Goal: Task Accomplishment & Management: Manage account settings

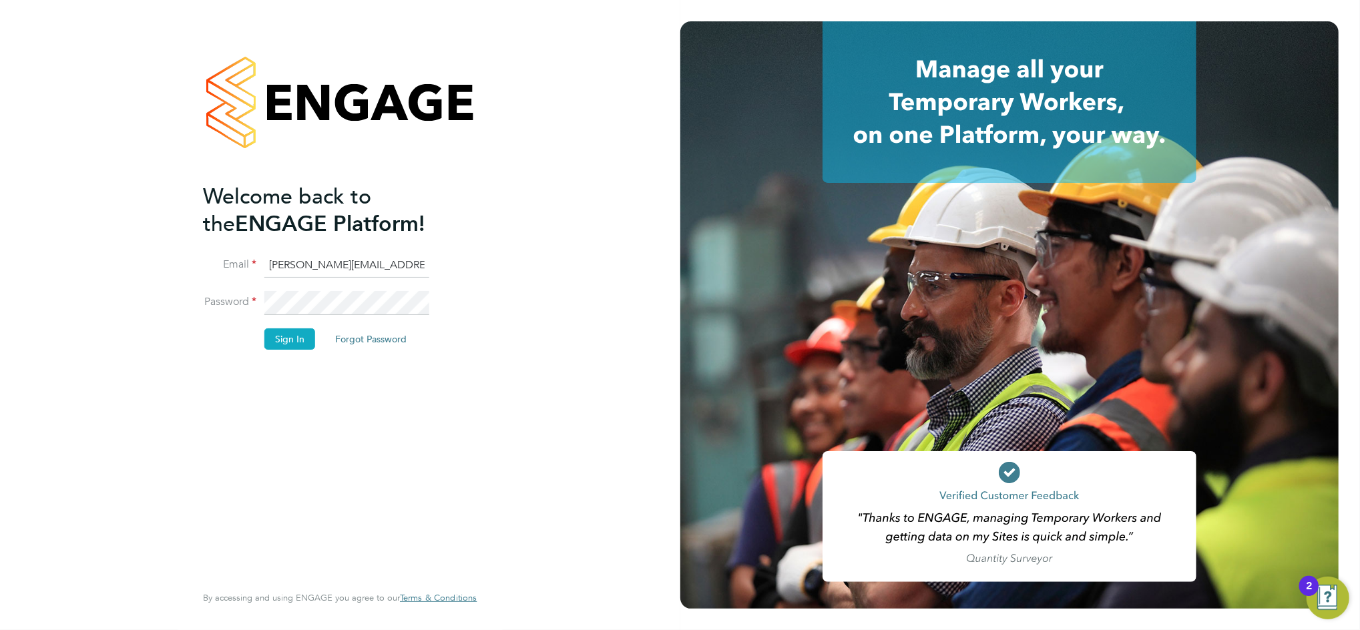
click at [296, 345] on button "Sign In" at bounding box center [289, 338] width 51 height 21
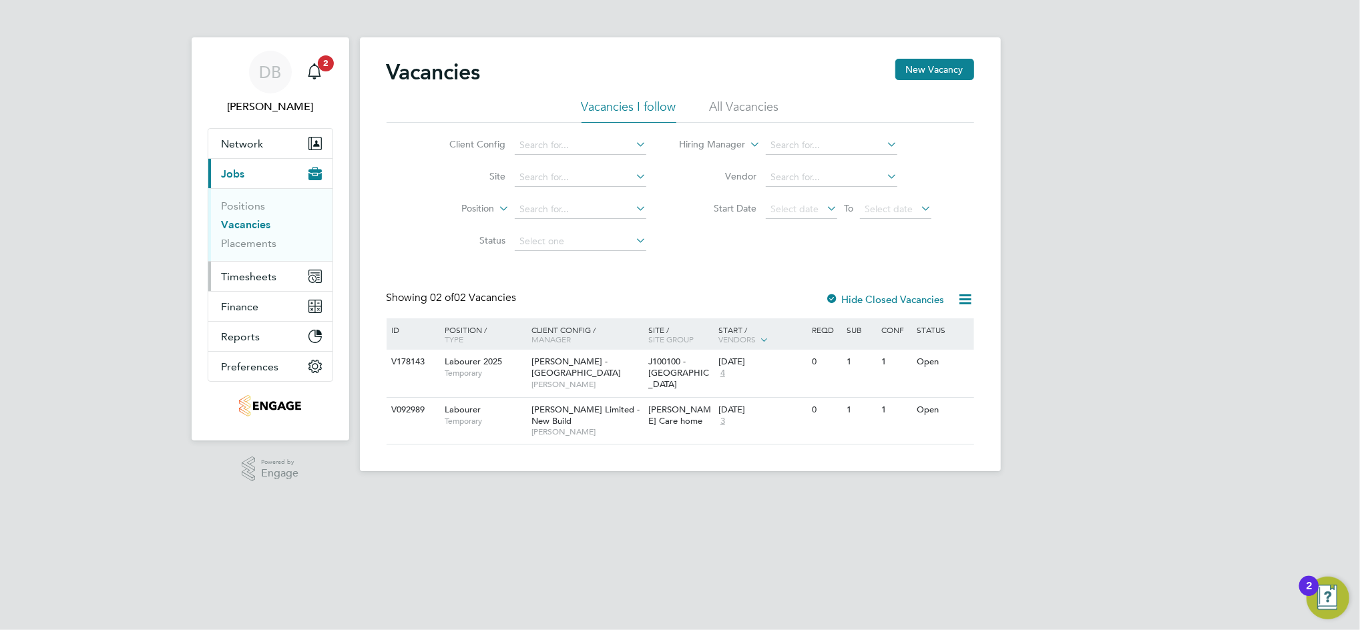
click at [255, 276] on span "Timesheets" at bounding box center [249, 276] width 55 height 13
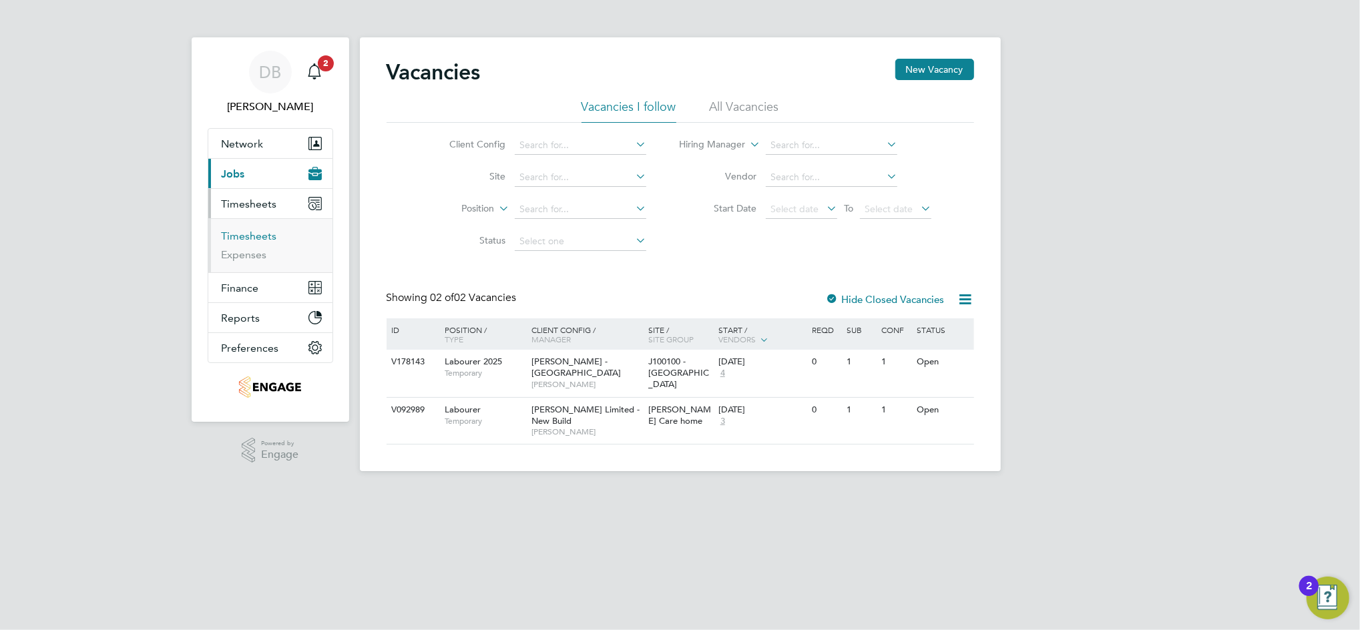
click at [253, 238] on link "Timesheets" at bounding box center [249, 236] width 55 height 13
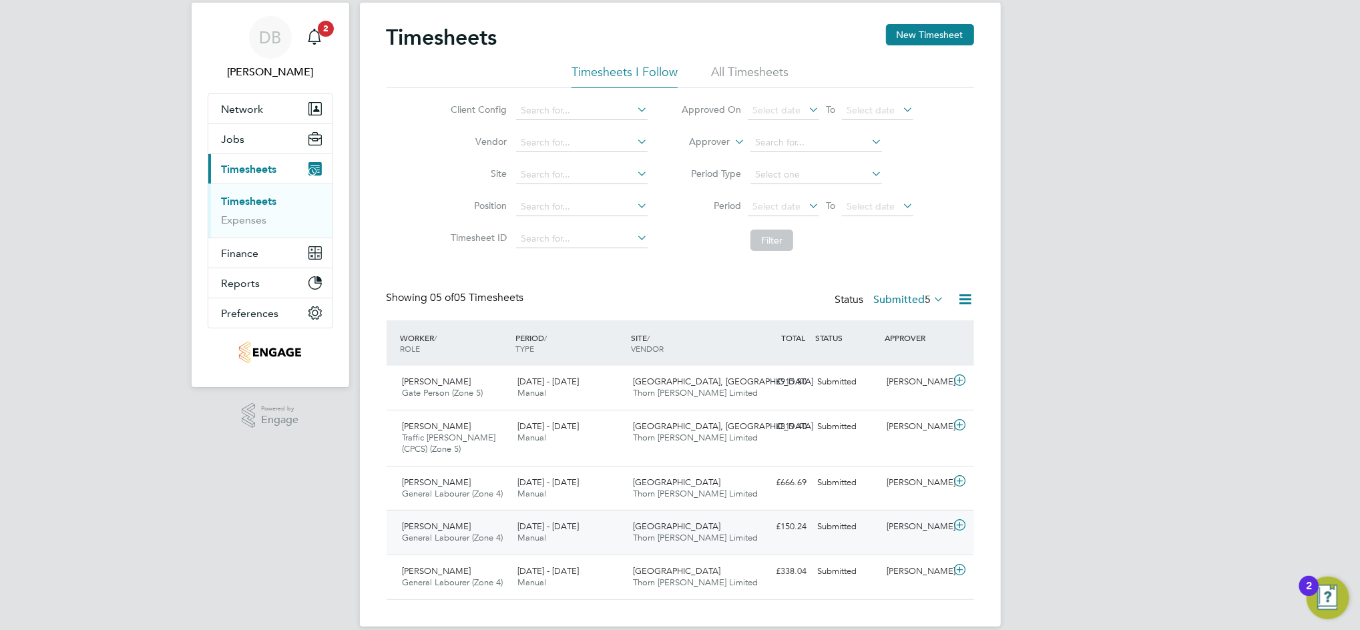
scroll to position [53, 0]
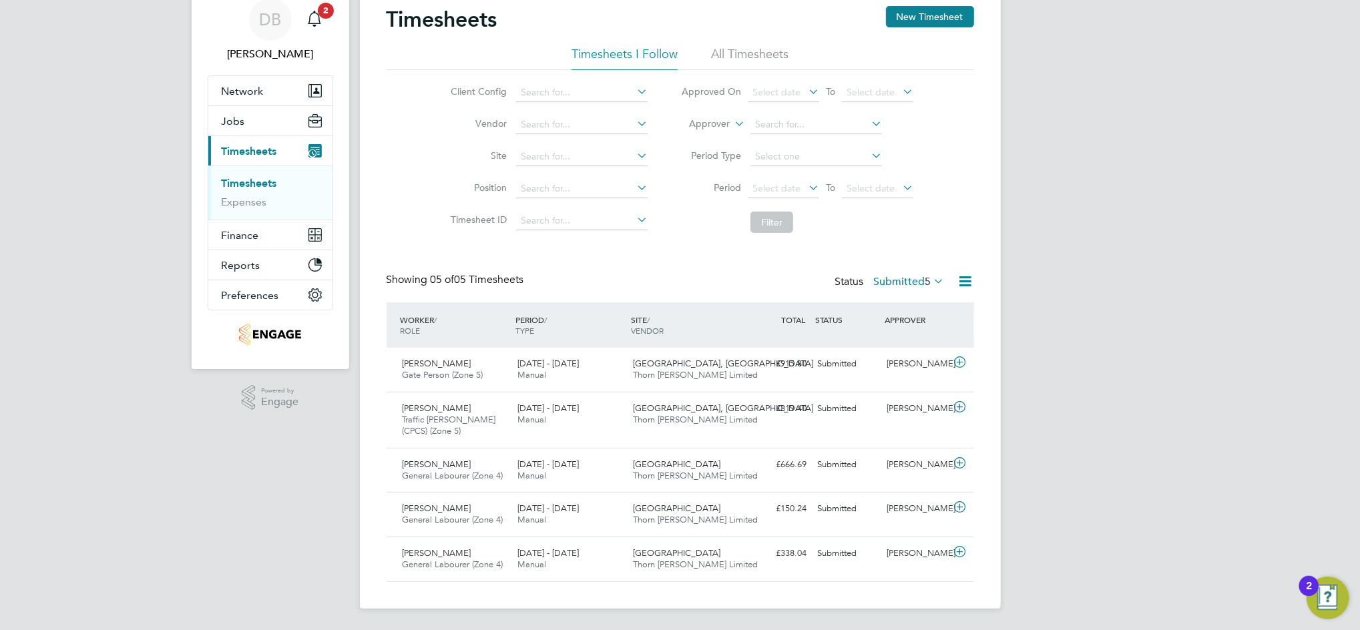
click at [927, 275] on span "5" at bounding box center [928, 281] width 6 height 13
click at [874, 295] on li "All" at bounding box center [899, 304] width 61 height 19
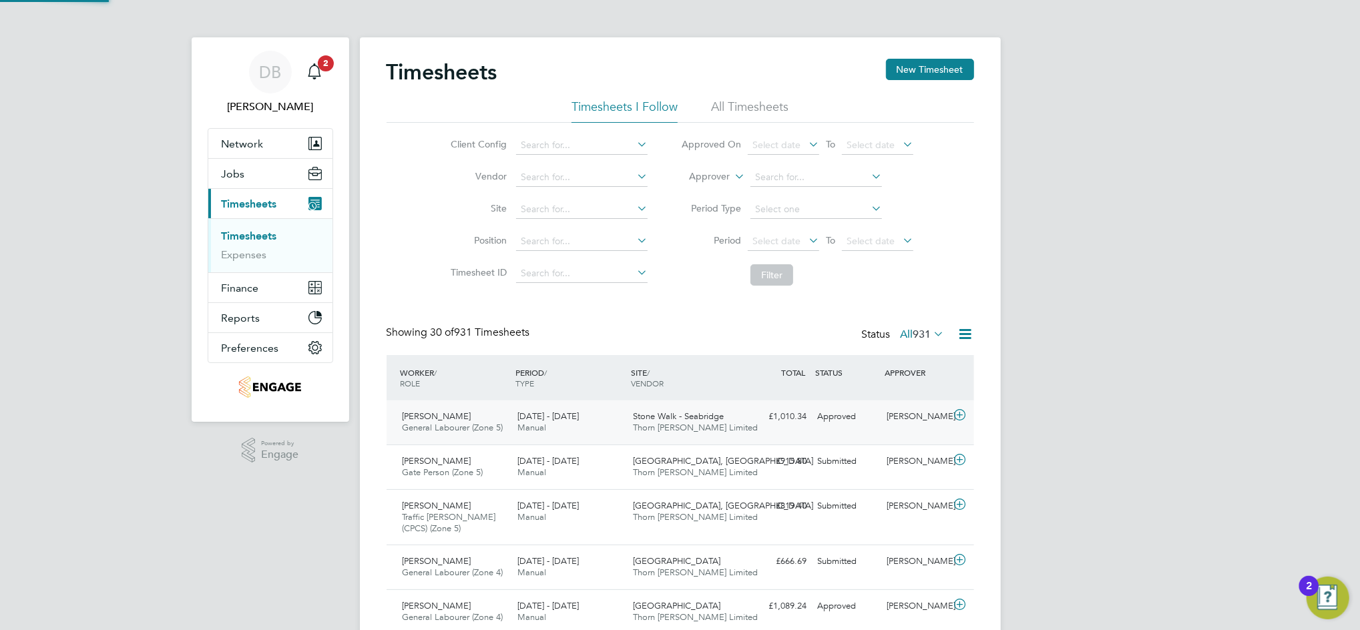
scroll to position [6, 7]
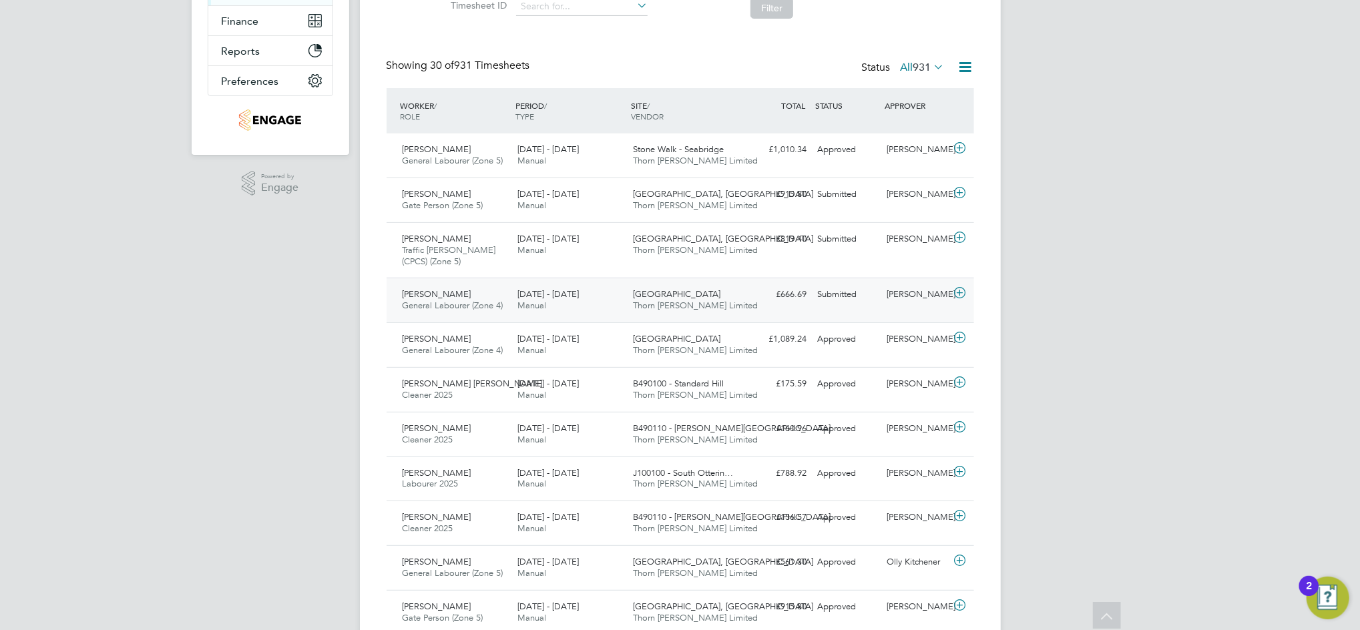
click at [864, 296] on div "Submitted" at bounding box center [847, 295] width 69 height 22
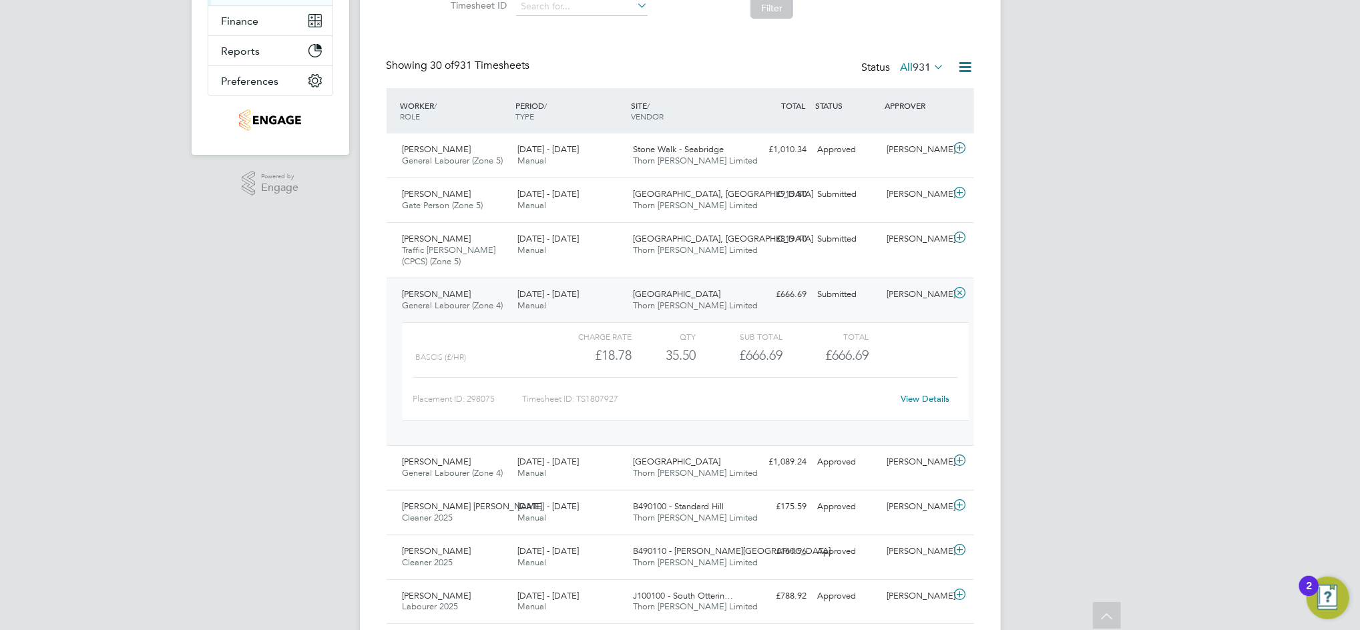
click at [927, 400] on link "View Details" at bounding box center [925, 398] width 49 height 11
click at [911, 464] on div "[PERSON_NAME]" at bounding box center [915, 462] width 69 height 22
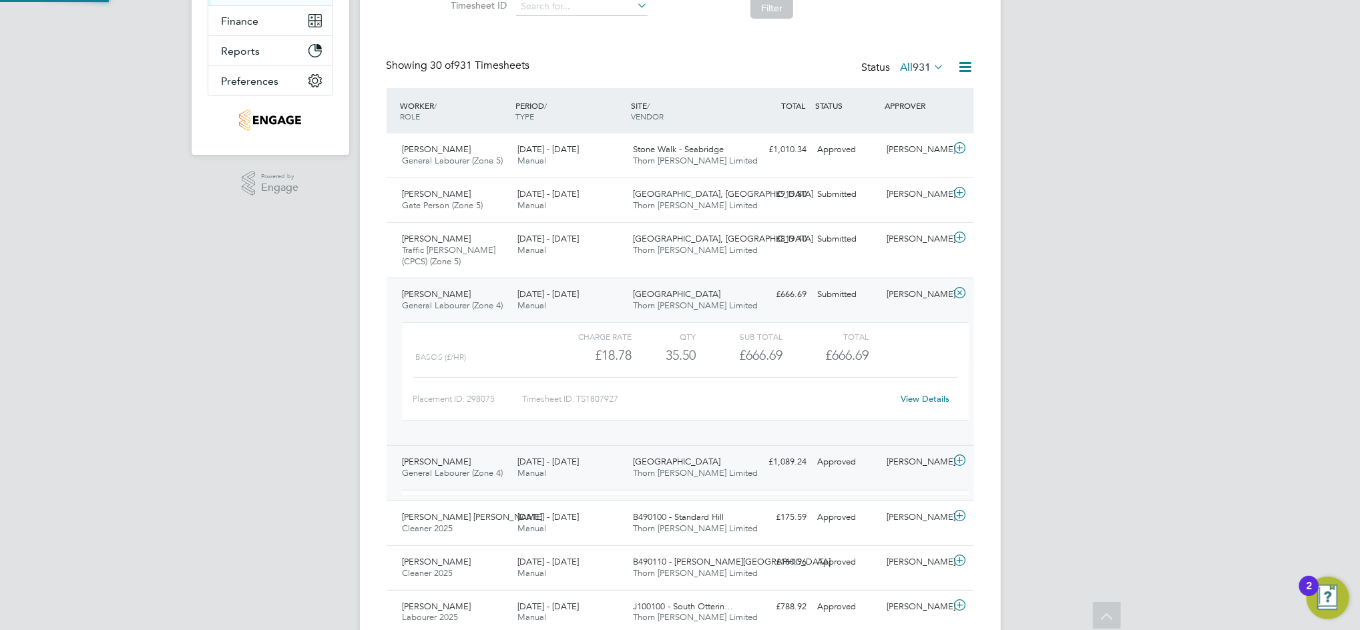
scroll to position [23, 130]
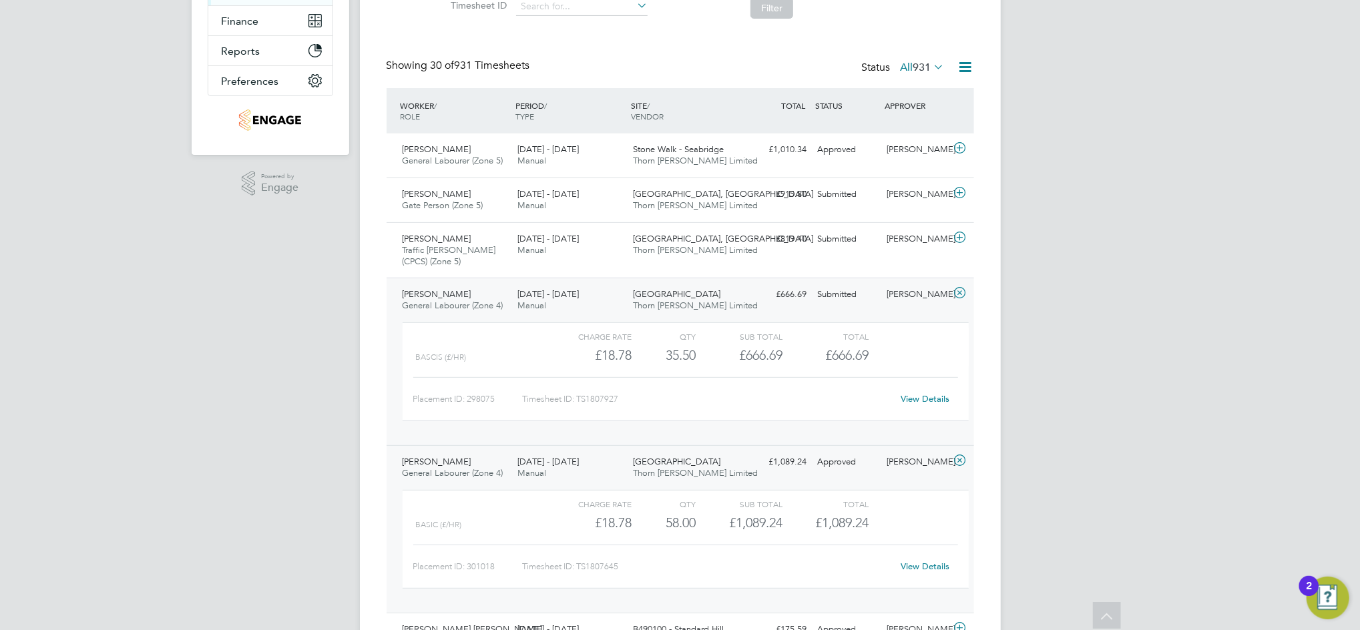
click at [923, 307] on div "Shane Wade General Labourer (Zone 4) 18 - 24 Aug 2025 18 - 24 Aug 2025 Manual W…" at bounding box center [681, 362] width 588 height 168
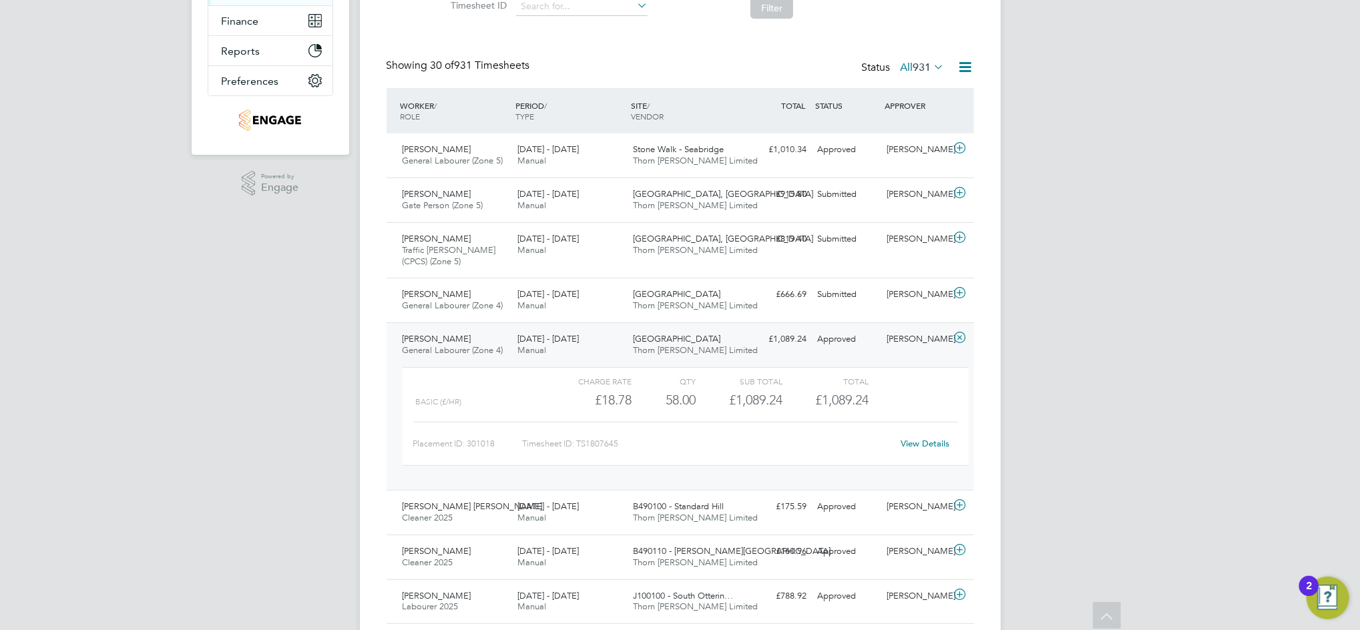
click at [920, 443] on link "View Details" at bounding box center [925, 443] width 49 height 11
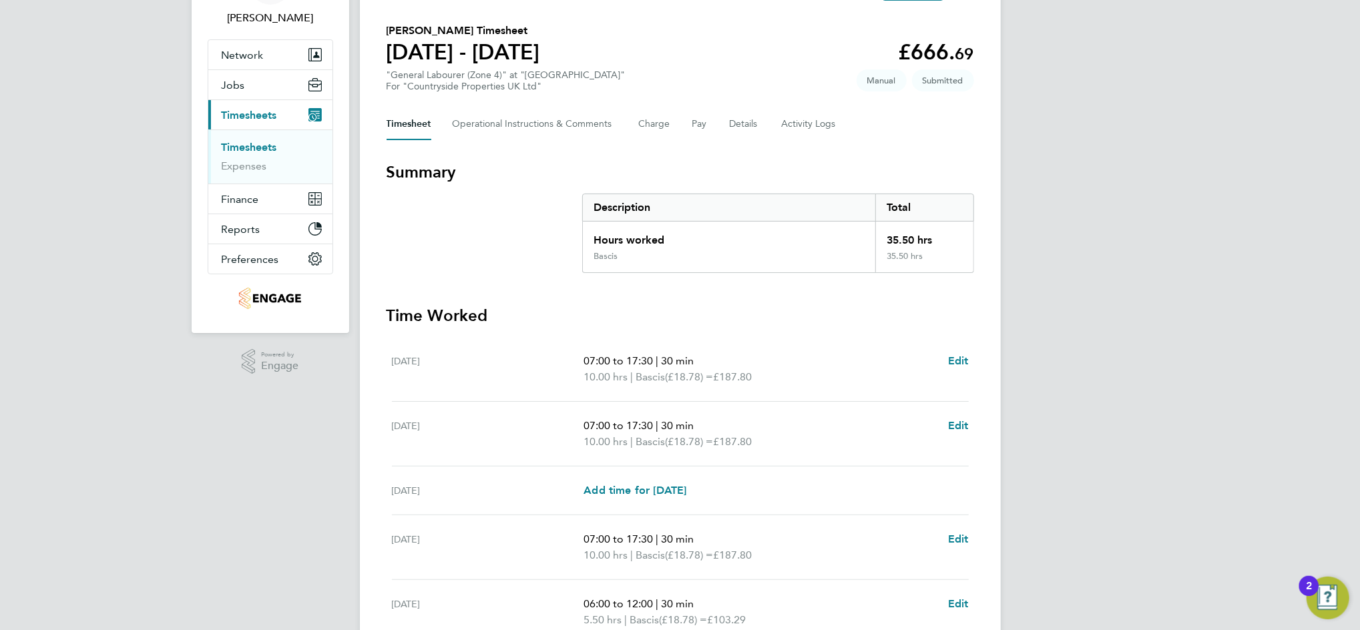
scroll to position [178, 0]
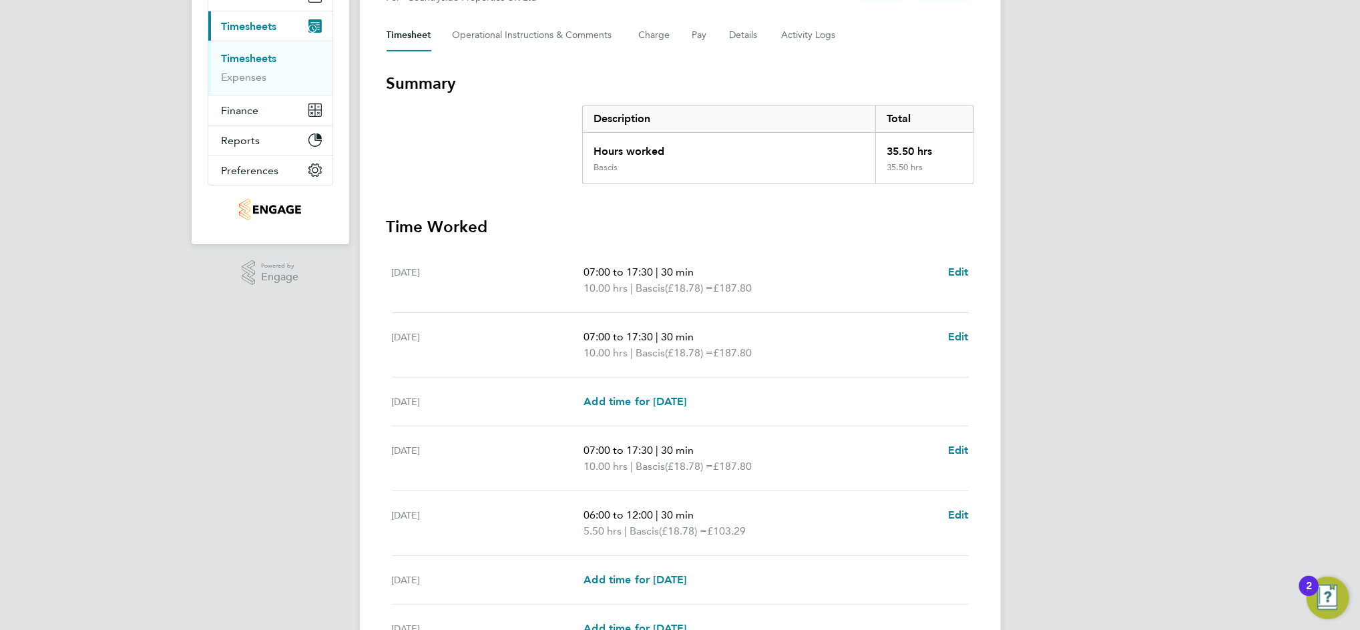
click at [525, 196] on section "Summary Description Total Hours worked 35.50 hrs Bascis 35.50 hrs Time Worked M…" at bounding box center [681, 395] width 588 height 645
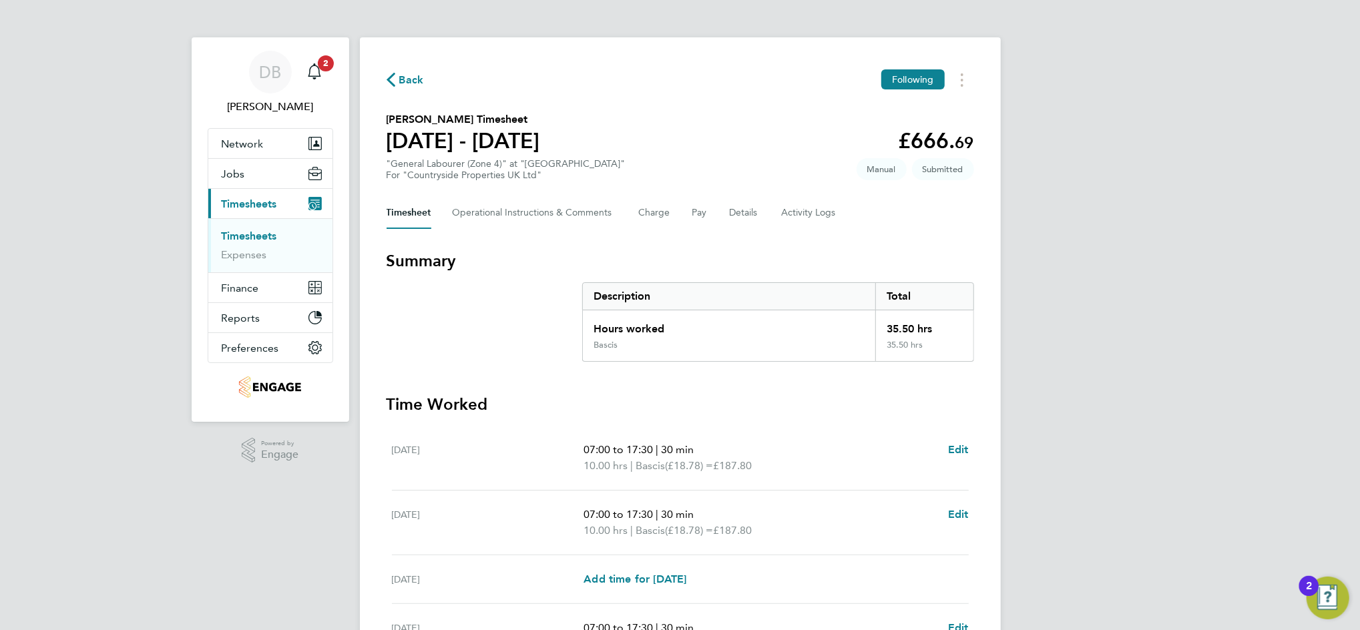
click at [418, 83] on span "Back" at bounding box center [411, 80] width 25 height 16
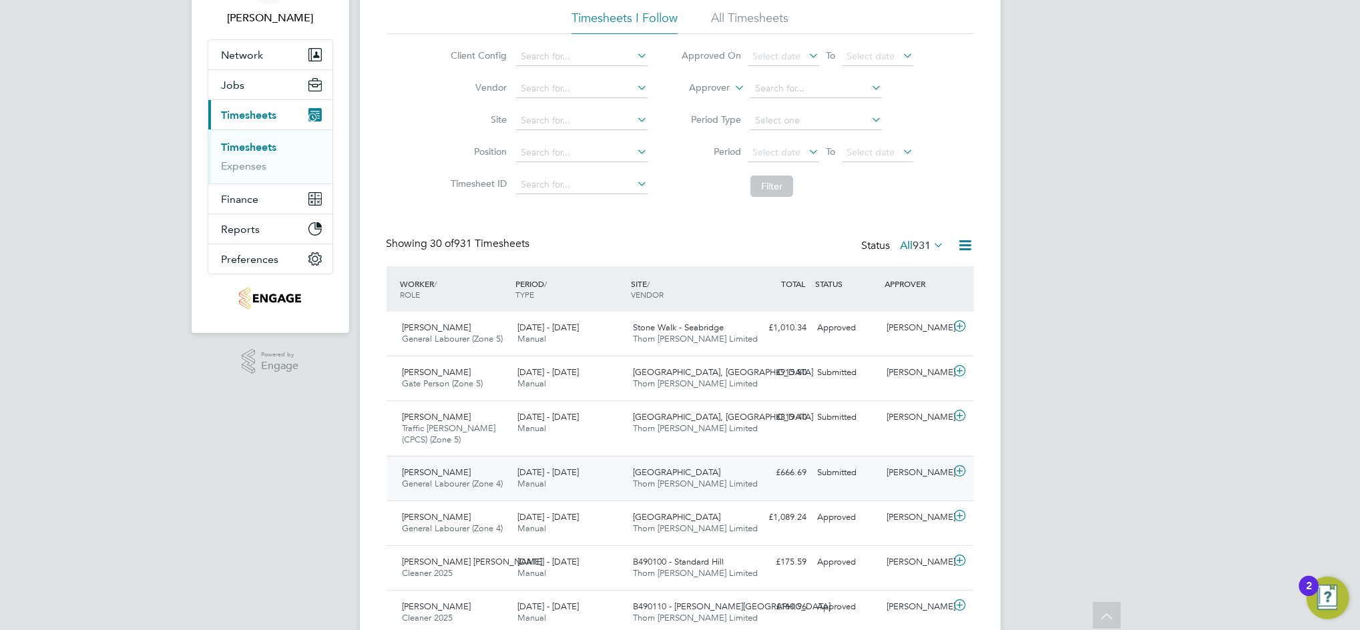
click at [922, 475] on div "Nabeel Anwar" at bounding box center [915, 473] width 69 height 22
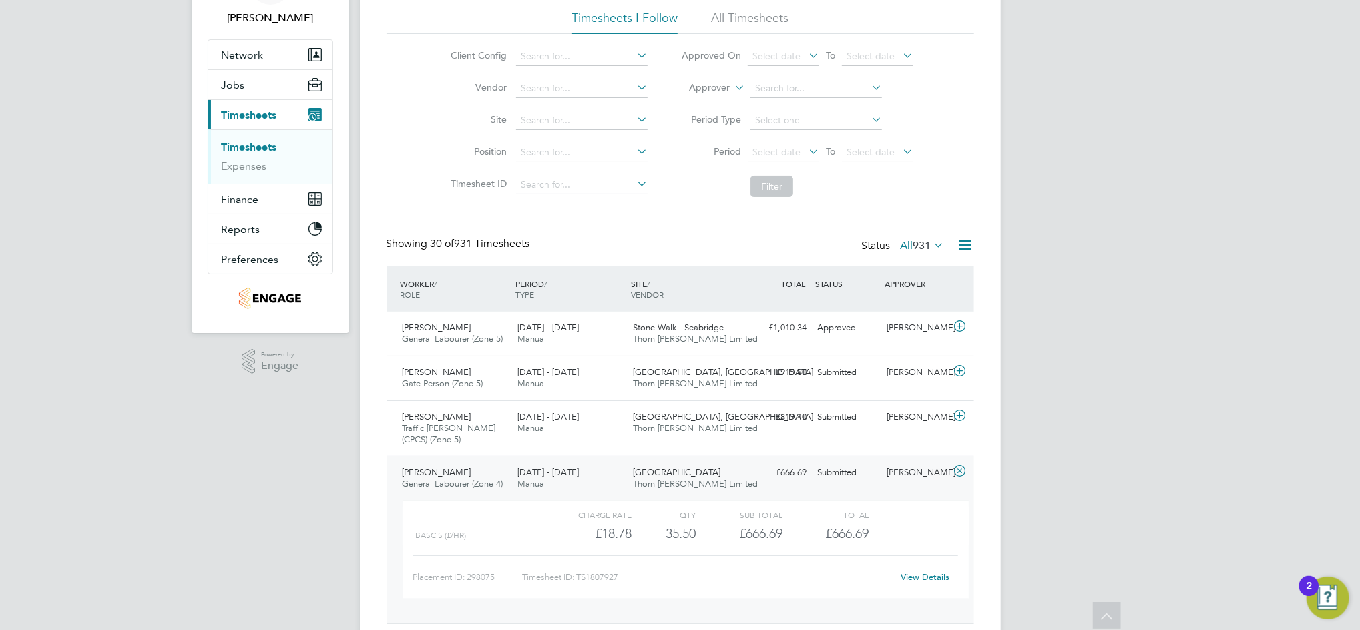
click at [928, 574] on link "View Details" at bounding box center [925, 577] width 49 height 11
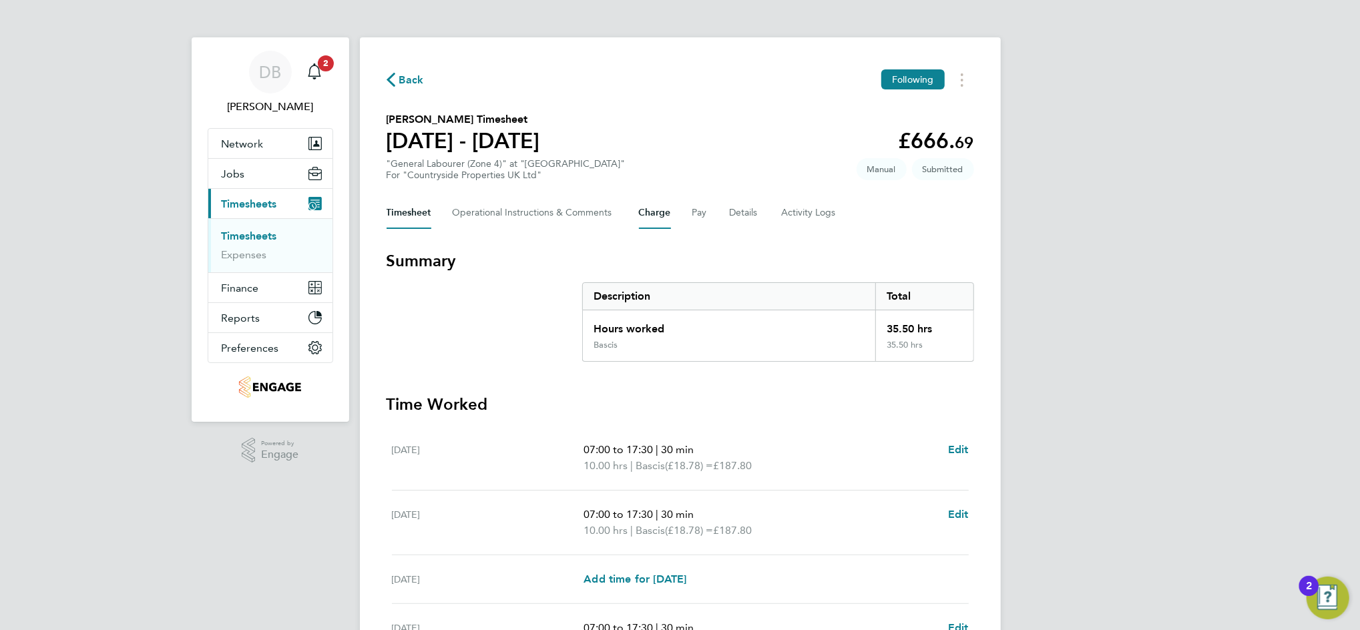
click at [658, 212] on button "Charge" at bounding box center [655, 213] width 32 height 32
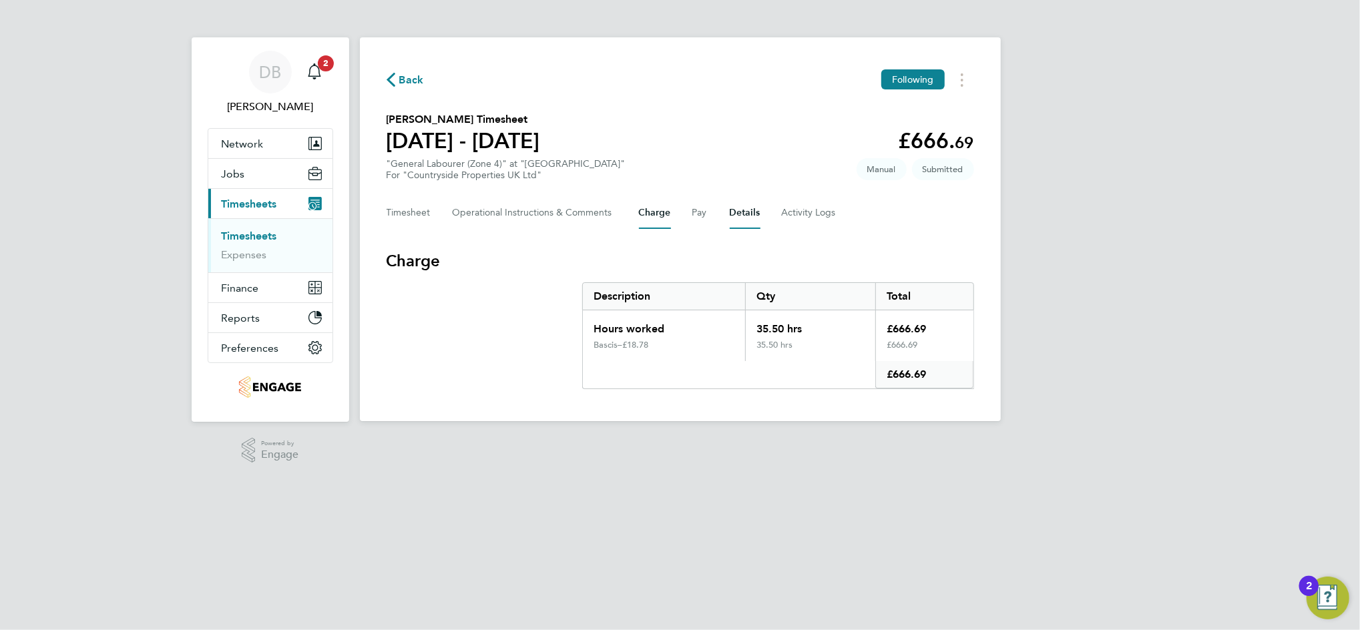
click at [733, 219] on button "Details" at bounding box center [745, 213] width 31 height 32
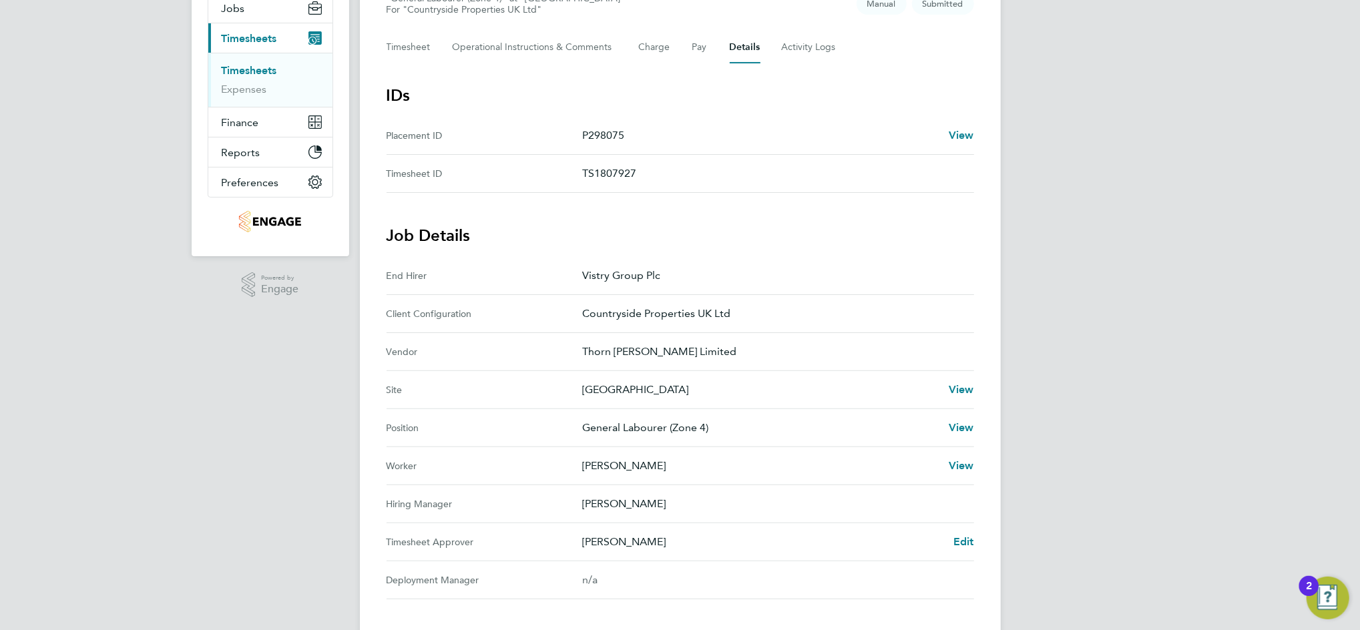
scroll to position [178, 0]
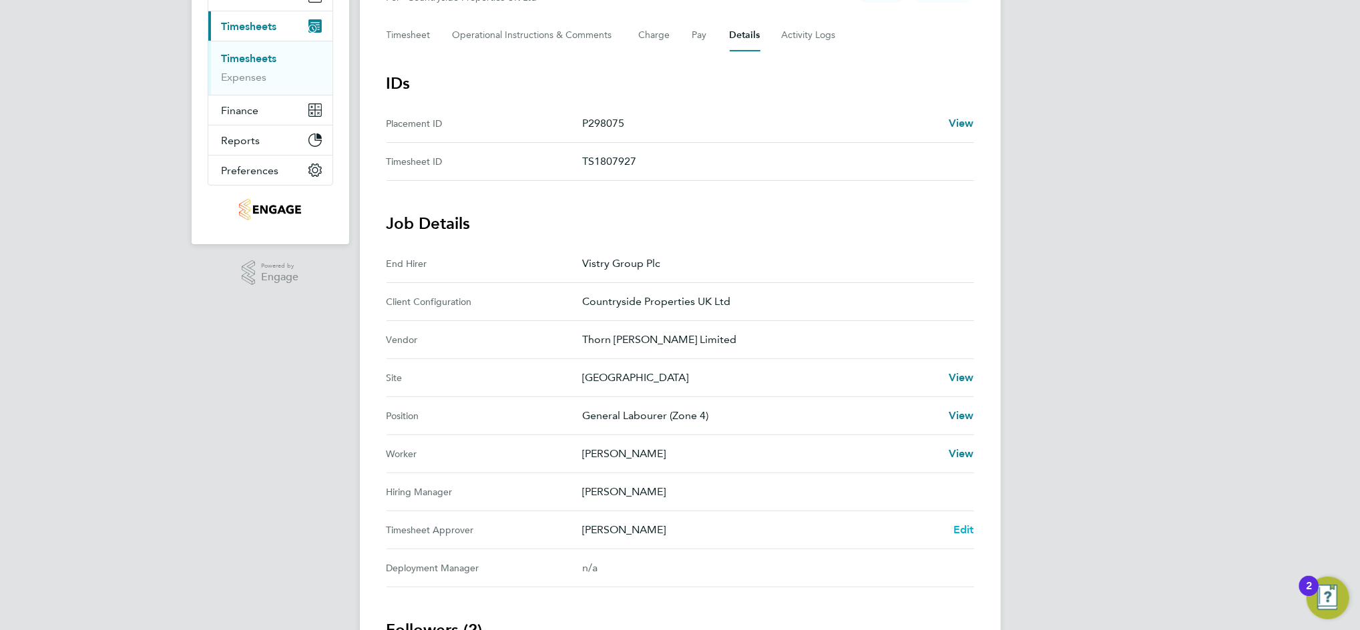
click at [959, 529] on span "Edit" at bounding box center [963, 529] width 21 height 13
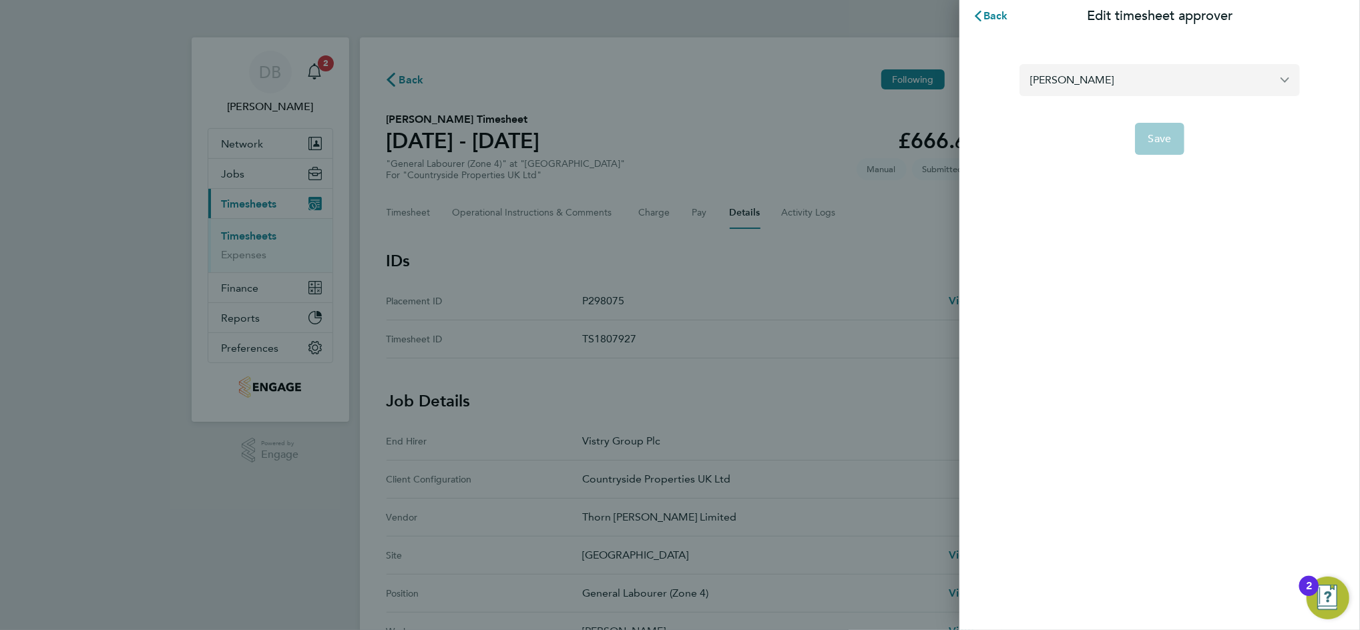
click at [1115, 87] on input "[PERSON_NAME]" at bounding box center [1159, 79] width 280 height 31
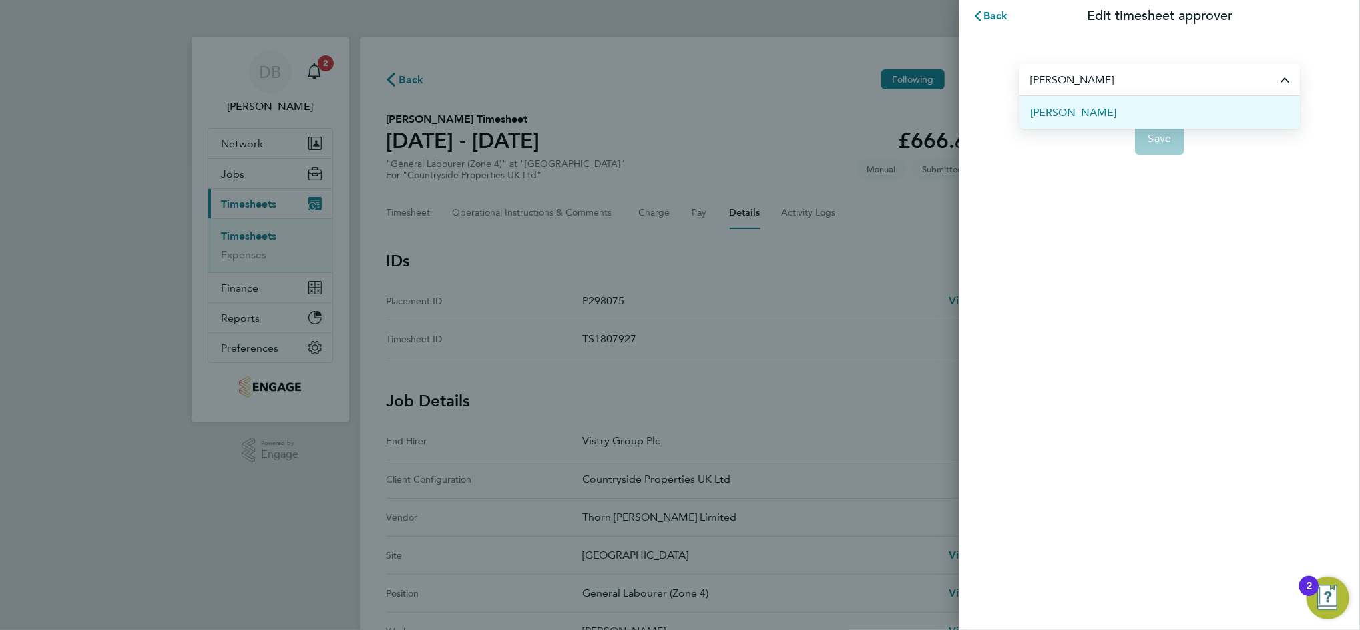
click at [1056, 109] on span "[PERSON_NAME]" at bounding box center [1073, 113] width 86 height 16
type input "[PERSON_NAME]"
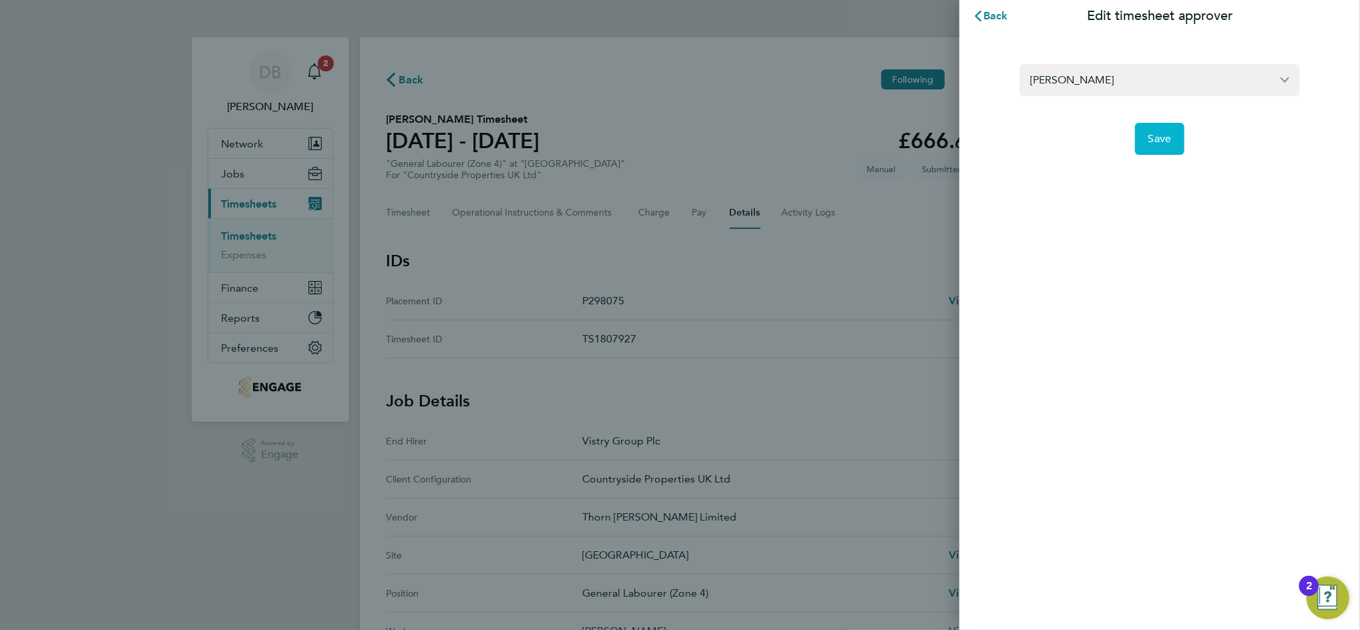
click at [1159, 134] on span "Save" at bounding box center [1159, 138] width 23 height 13
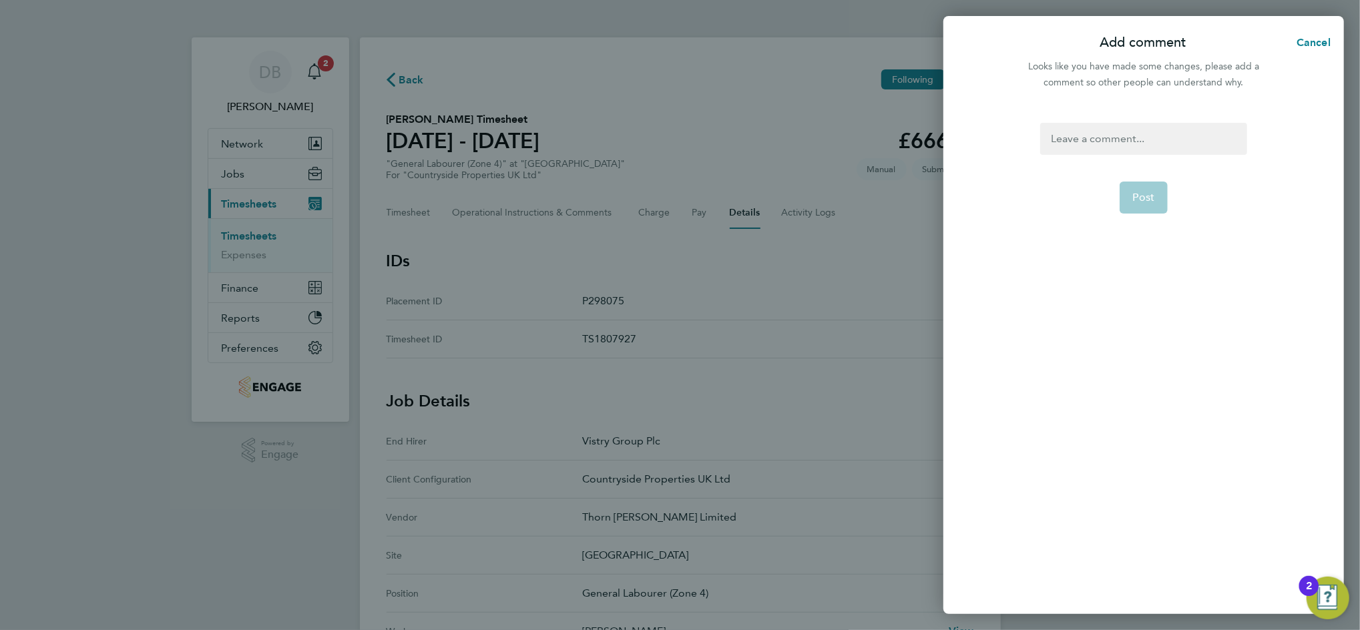
click at [1134, 142] on div at bounding box center [1143, 139] width 206 height 32
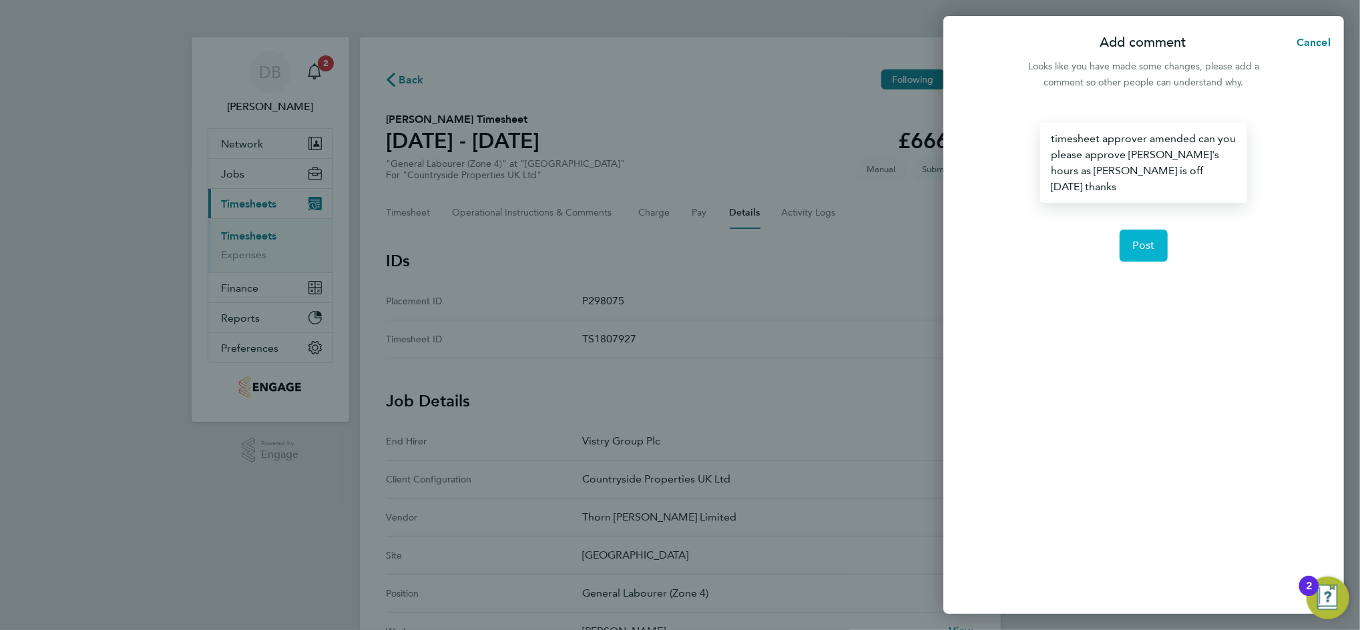
click at [1140, 239] on span "Post" at bounding box center [1144, 245] width 22 height 13
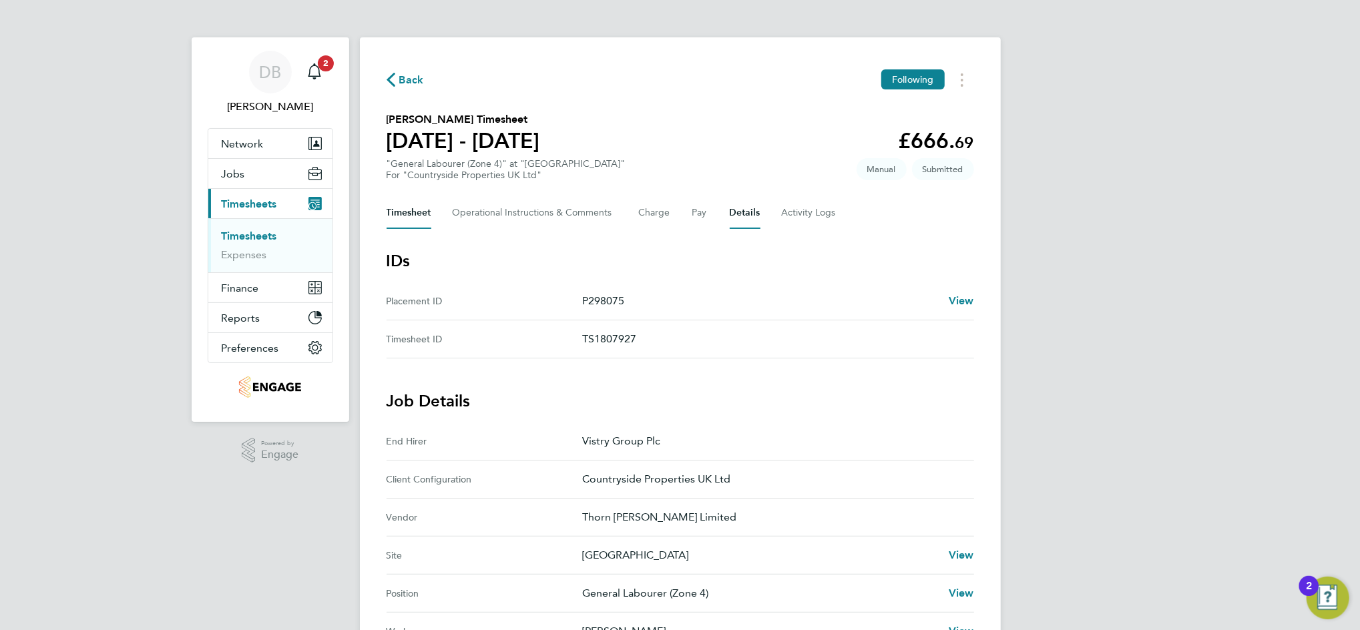
click at [411, 207] on button "Timesheet" at bounding box center [409, 213] width 45 height 32
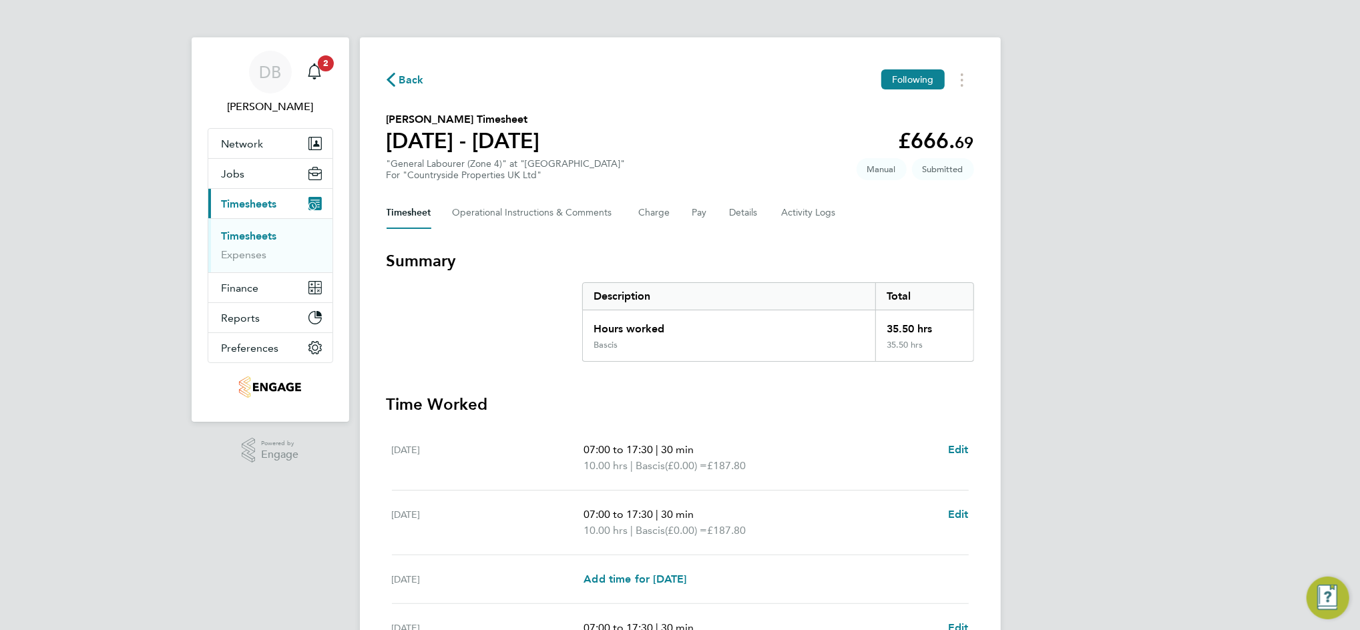
click at [409, 80] on span "Back" at bounding box center [411, 80] width 25 height 16
click at [969, 79] on button "Timesheets Menu" at bounding box center [962, 79] width 24 height 21
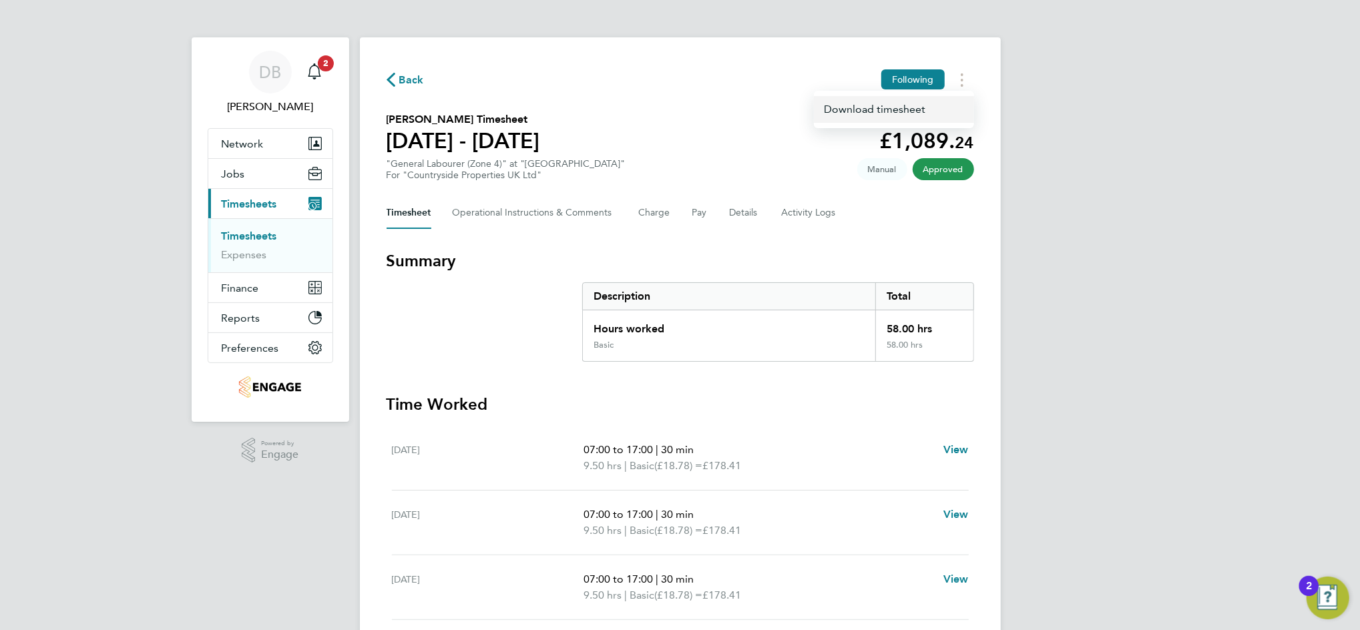
click at [911, 110] on link "Download timesheet" at bounding box center [894, 109] width 160 height 27
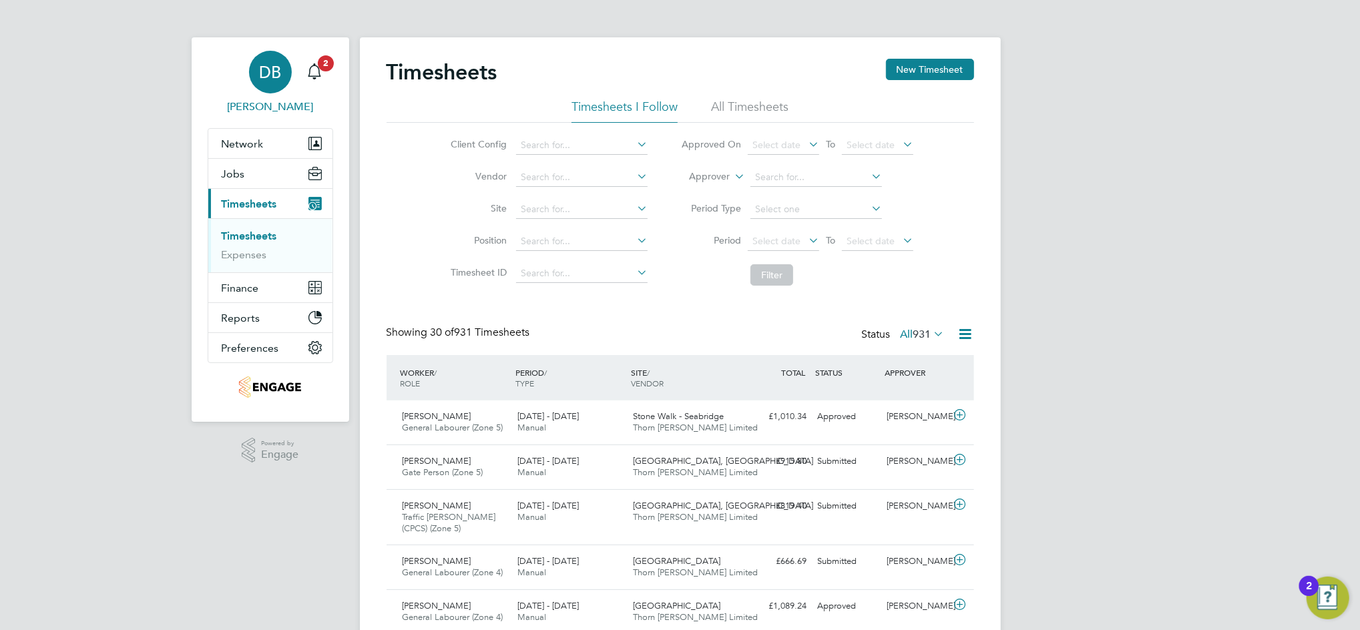
click at [258, 51] on app-avatar "DB" at bounding box center [270, 72] width 43 height 43
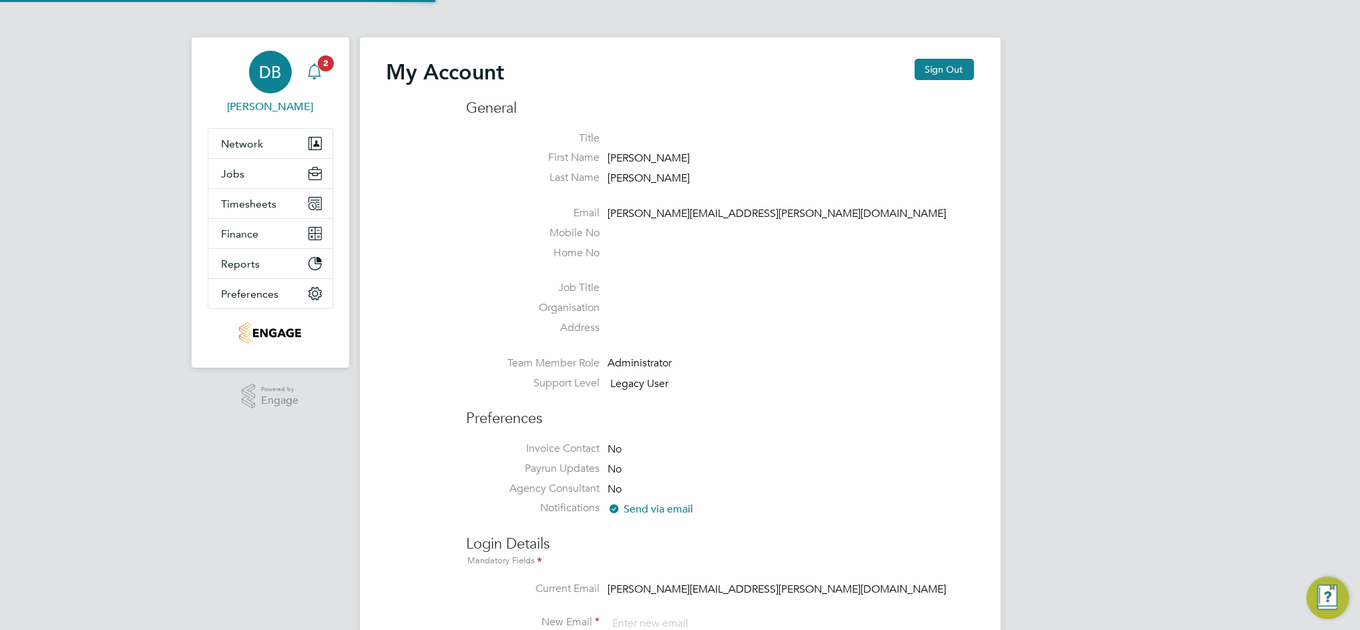
type input "[PERSON_NAME][EMAIL_ADDRESS][PERSON_NAME][DOMAIN_NAME]"
click at [962, 65] on button "Sign Out" at bounding box center [944, 69] width 59 height 21
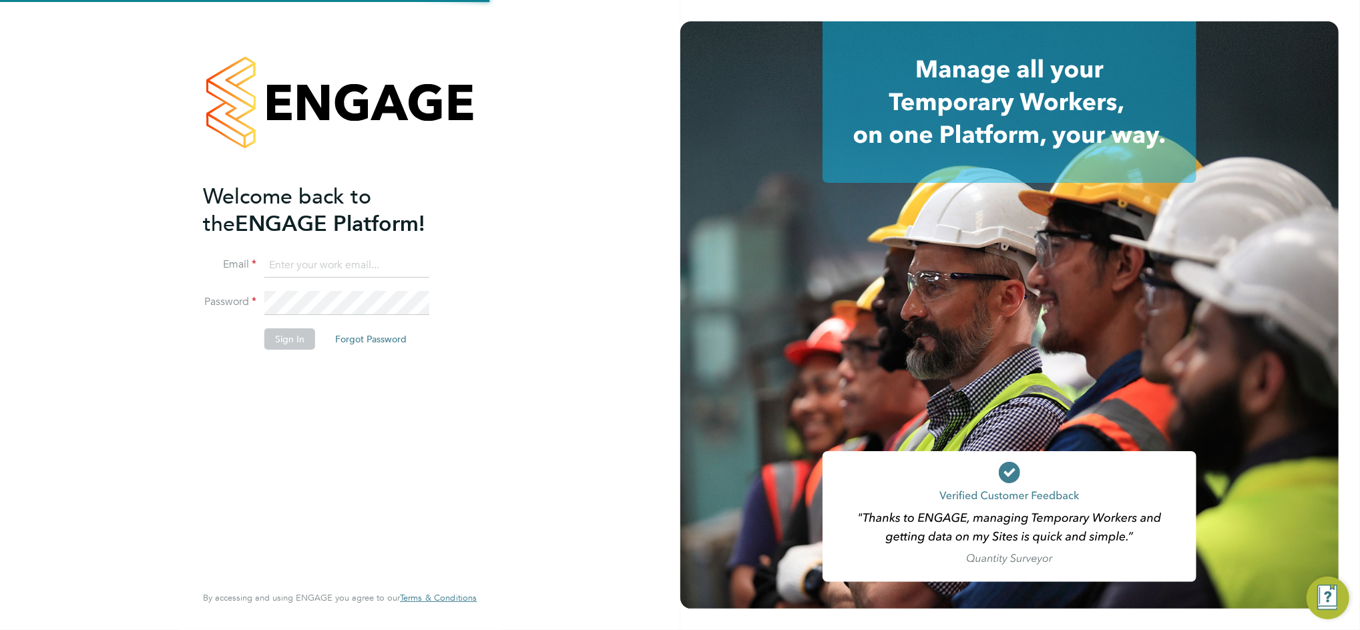
type input "daniel.bassett@thornbaker.co.uk"
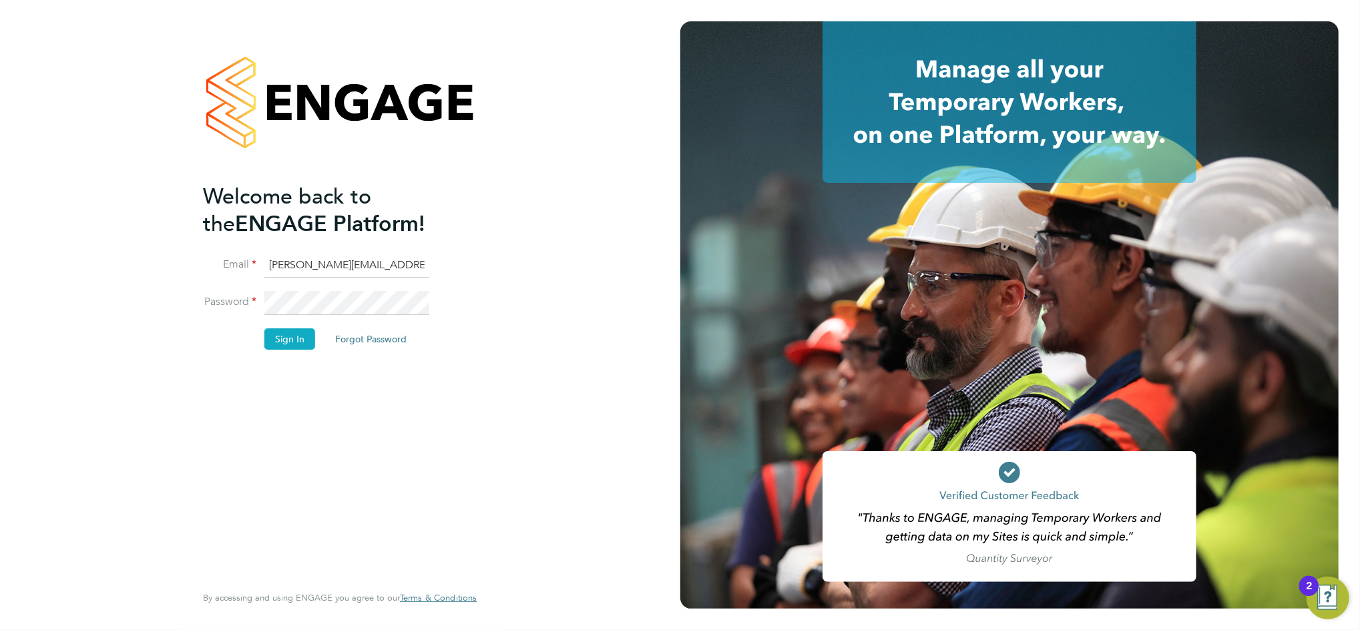
click at [294, 329] on button "Sign In" at bounding box center [289, 338] width 51 height 21
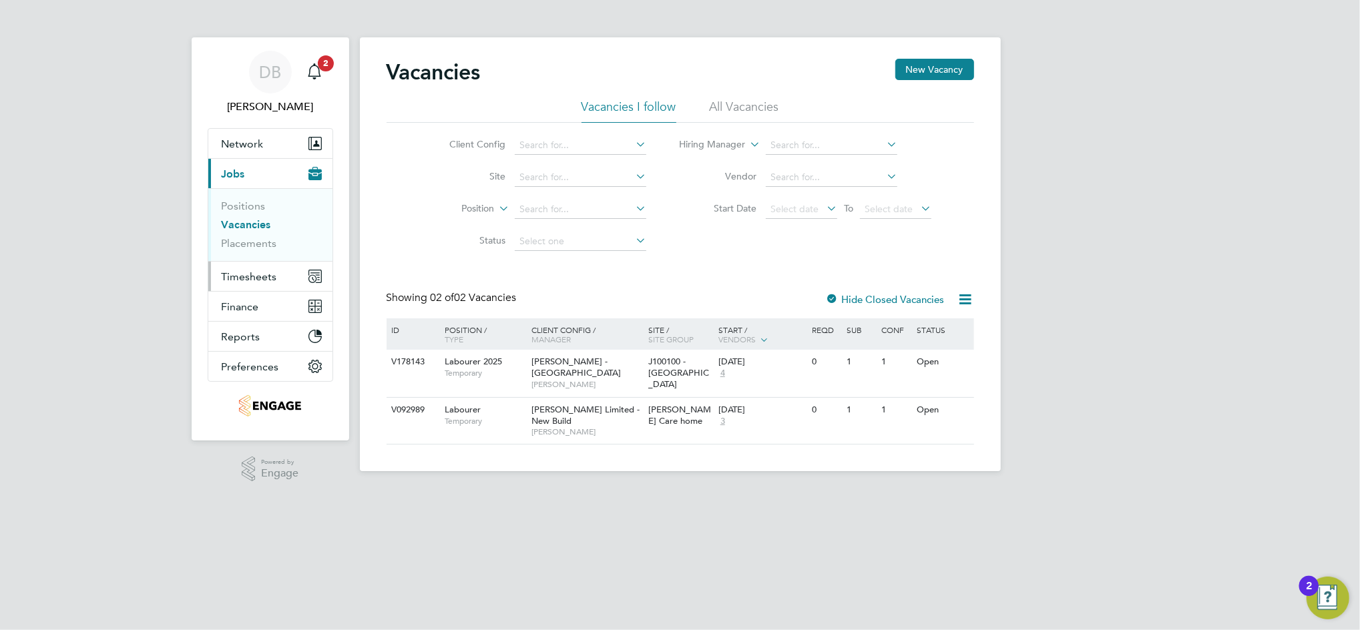
click at [258, 274] on span "Timesheets" at bounding box center [249, 276] width 55 height 13
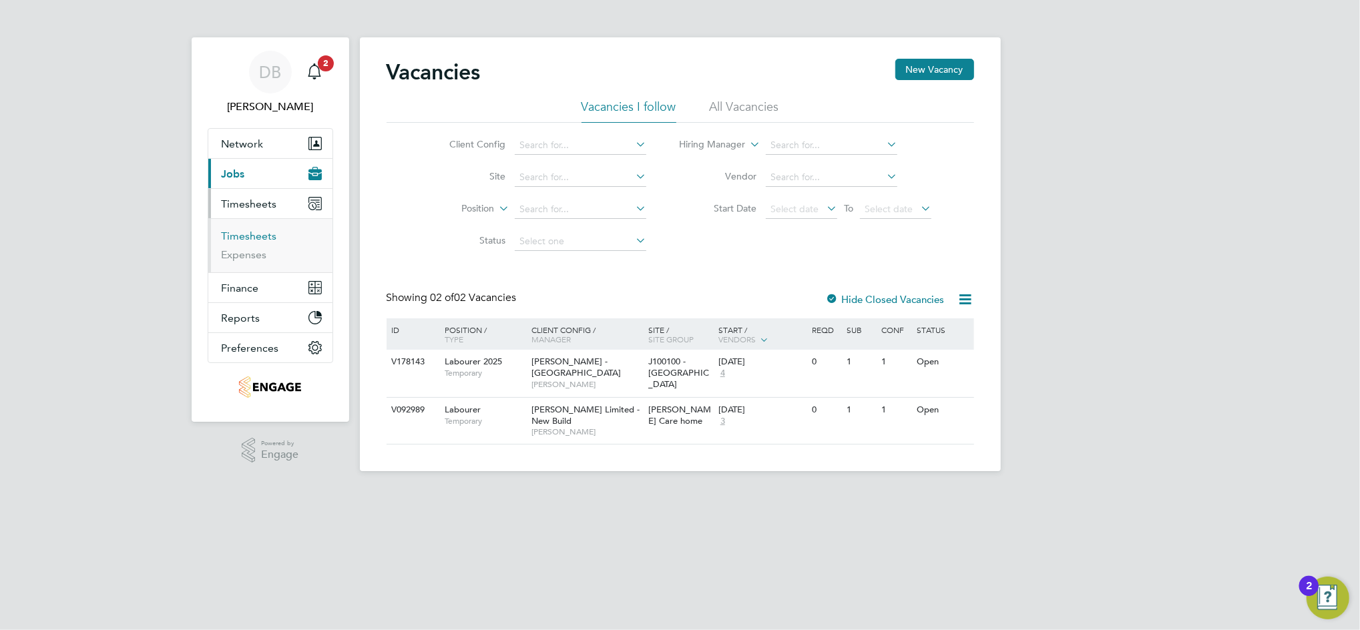
click at [252, 239] on link "Timesheets" at bounding box center [249, 236] width 55 height 13
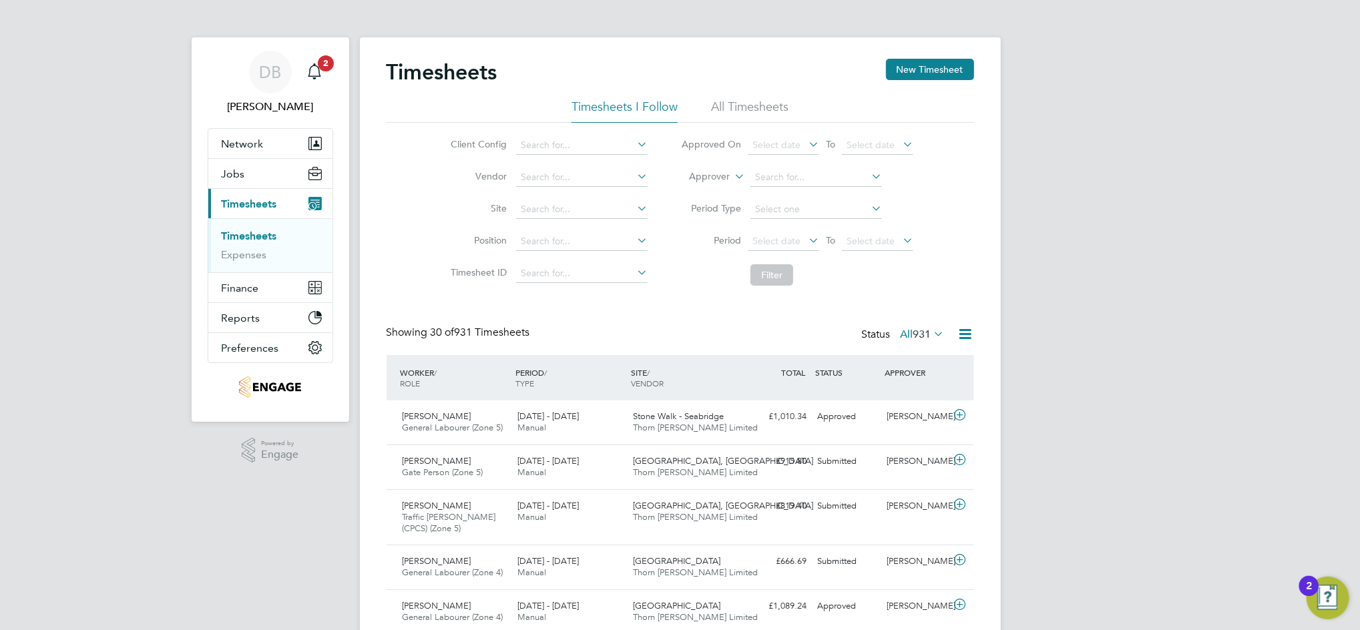
click at [917, 336] on span "931" at bounding box center [922, 334] width 18 height 13
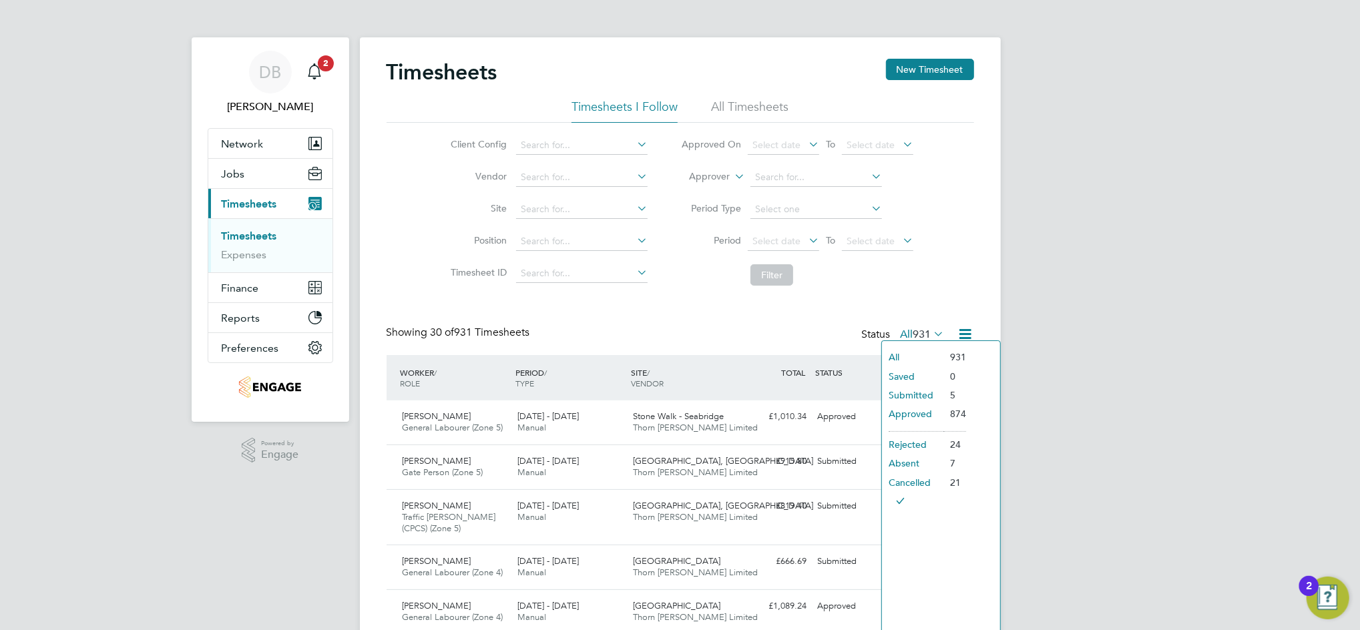
click at [899, 357] on li "All" at bounding box center [912, 357] width 61 height 19
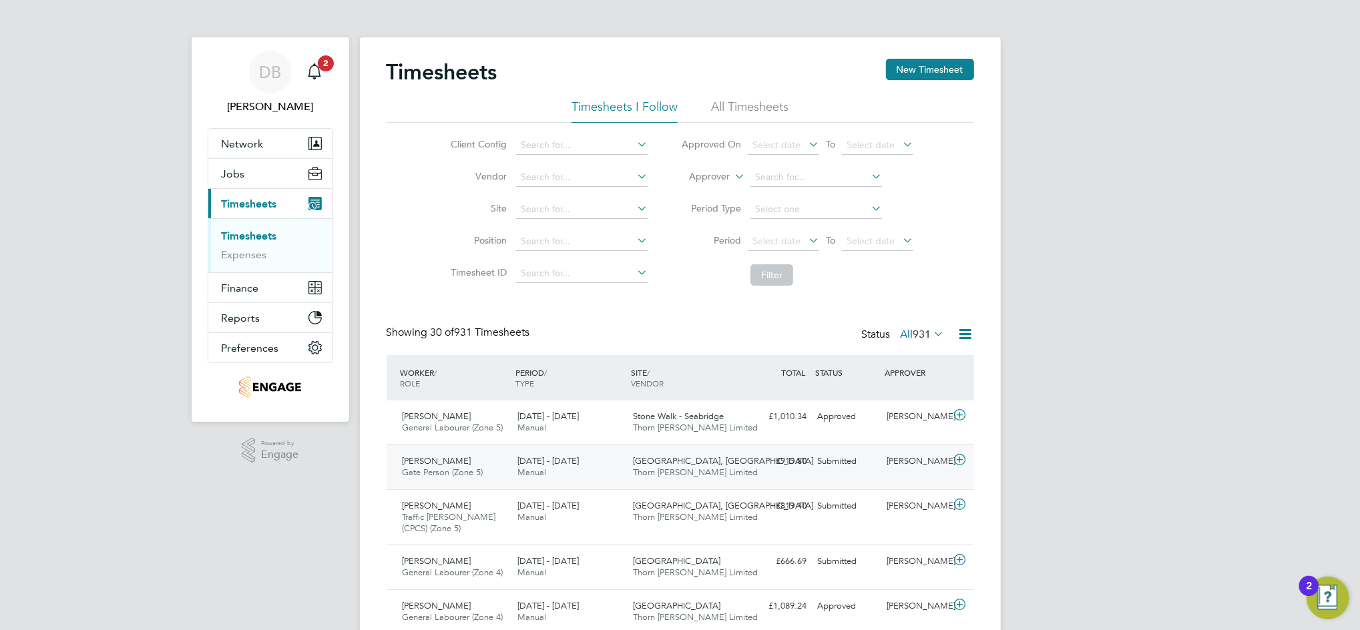
click at [927, 464] on div "[PERSON_NAME]" at bounding box center [915, 462] width 69 height 22
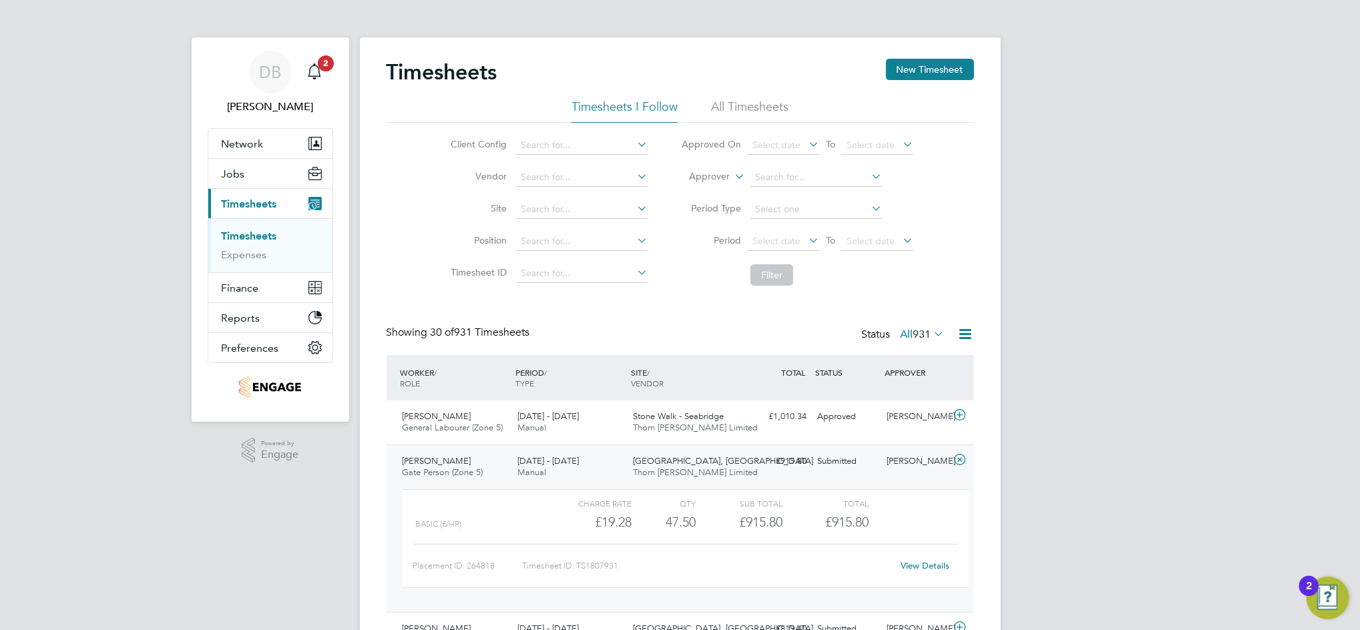
click at [924, 566] on link "View Details" at bounding box center [925, 565] width 49 height 11
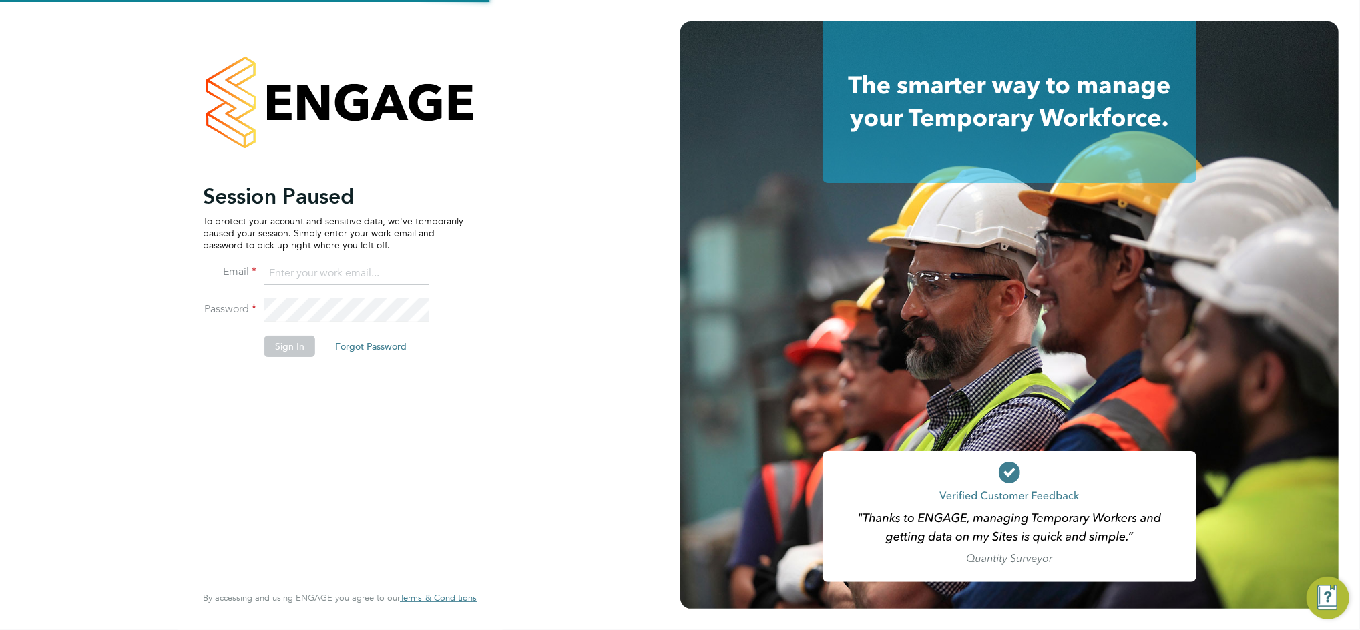
type input "[PERSON_NAME][EMAIL_ADDRESS][PERSON_NAME][DOMAIN_NAME]"
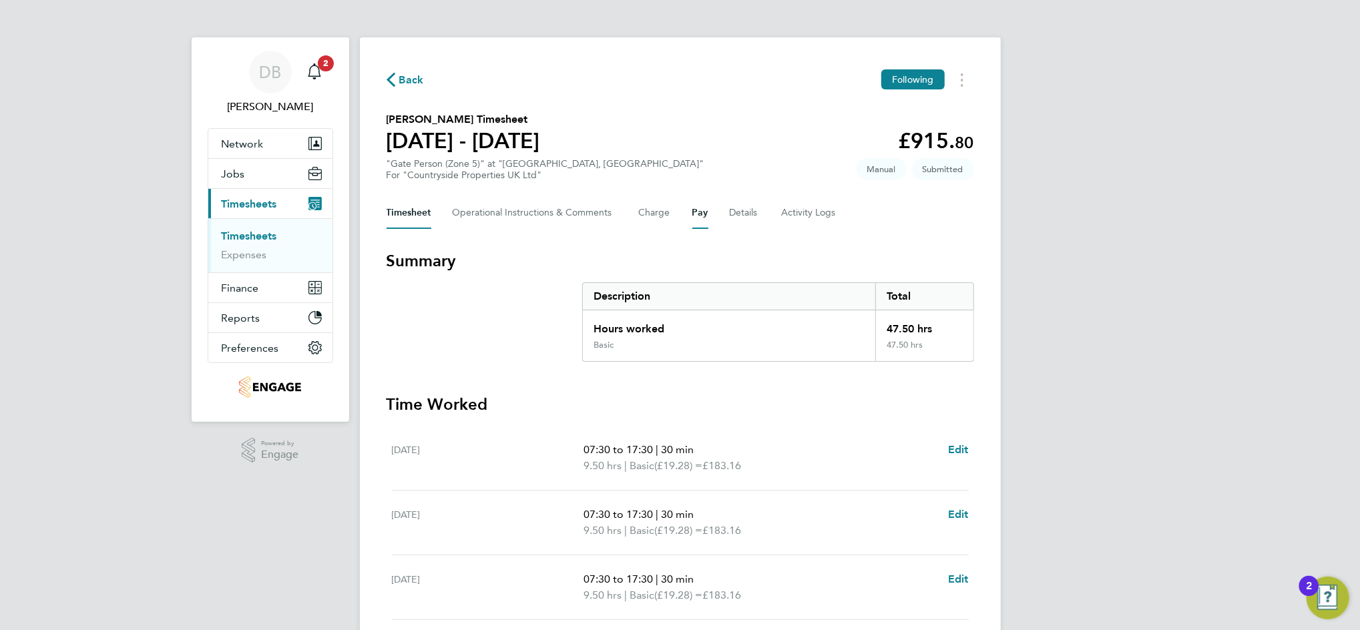
click at [700, 212] on button "Pay" at bounding box center [700, 213] width 16 height 32
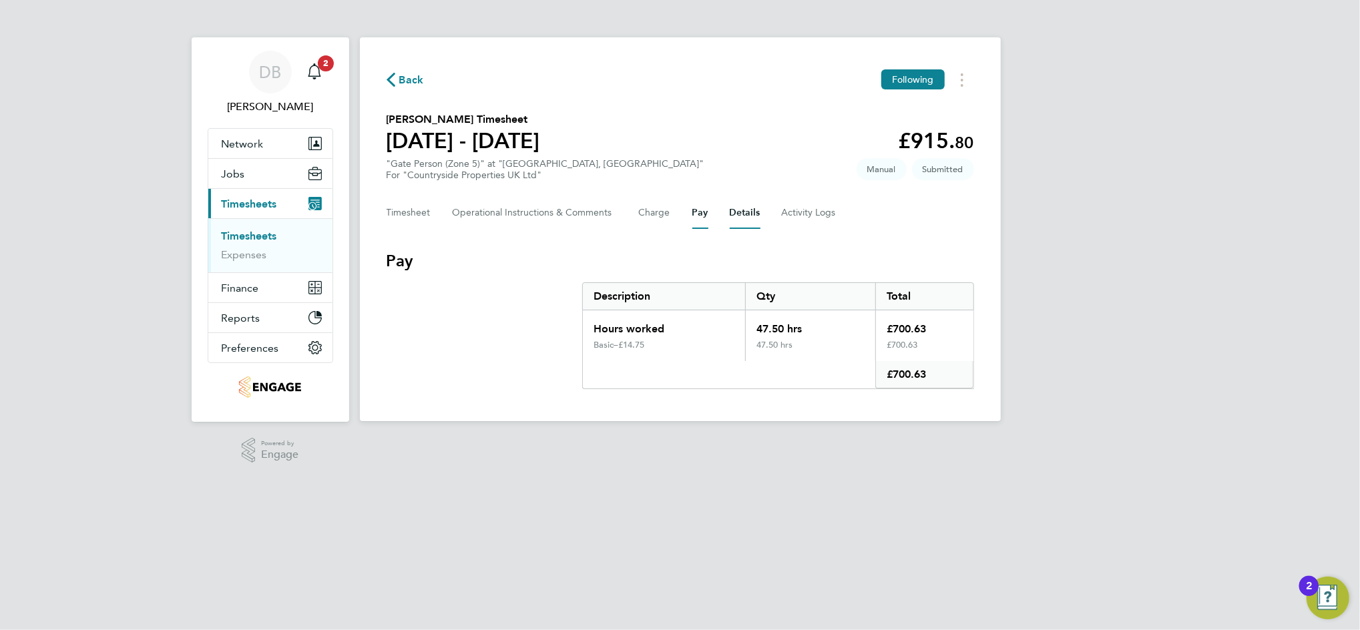
click at [745, 210] on button "Details" at bounding box center [745, 213] width 31 height 32
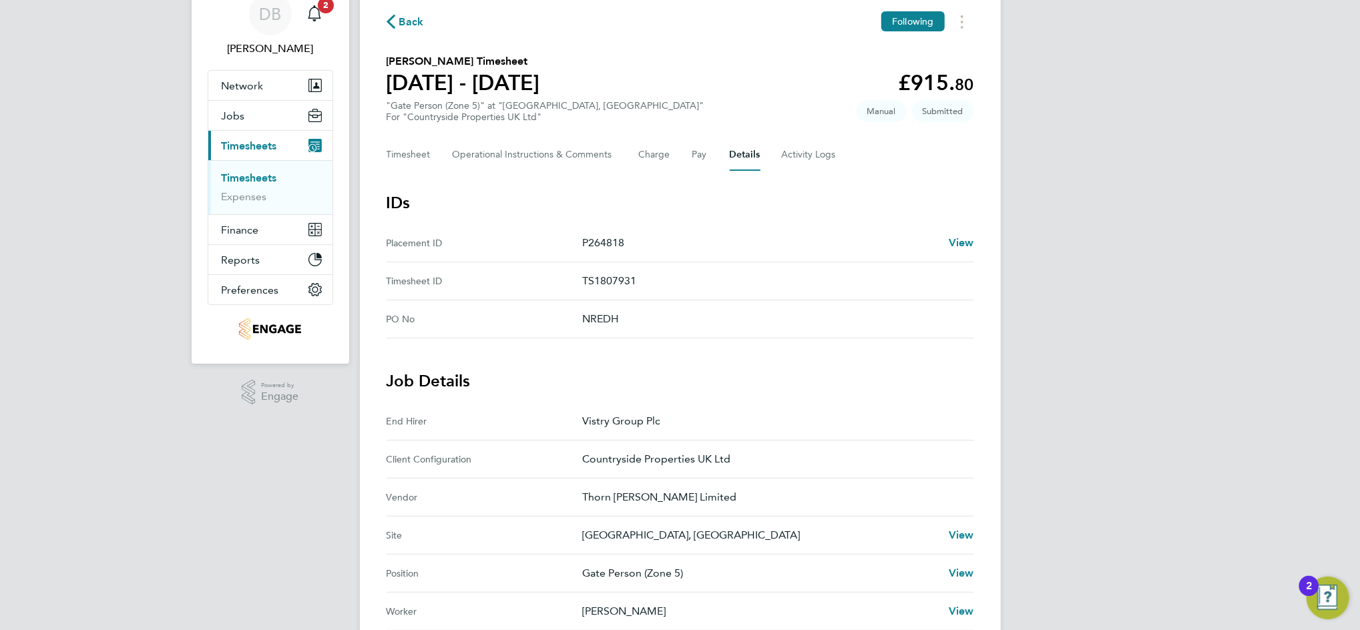
scroll to position [89, 0]
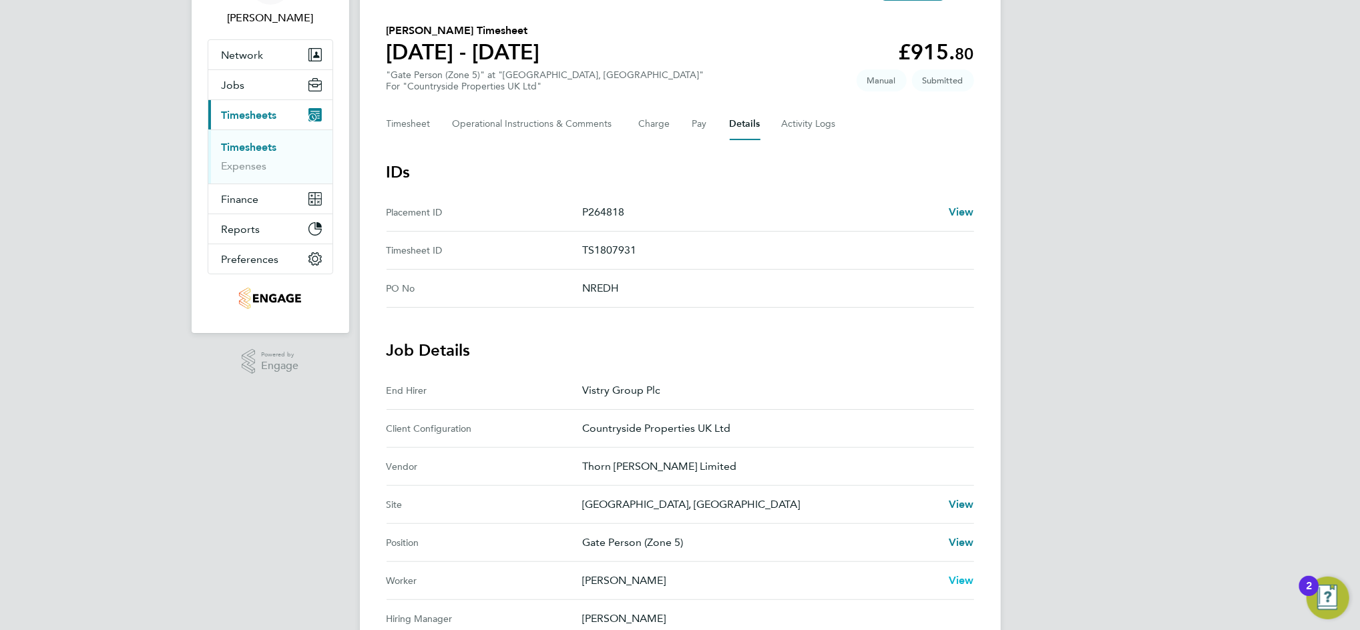
click at [966, 578] on span "View" at bounding box center [961, 580] width 25 height 13
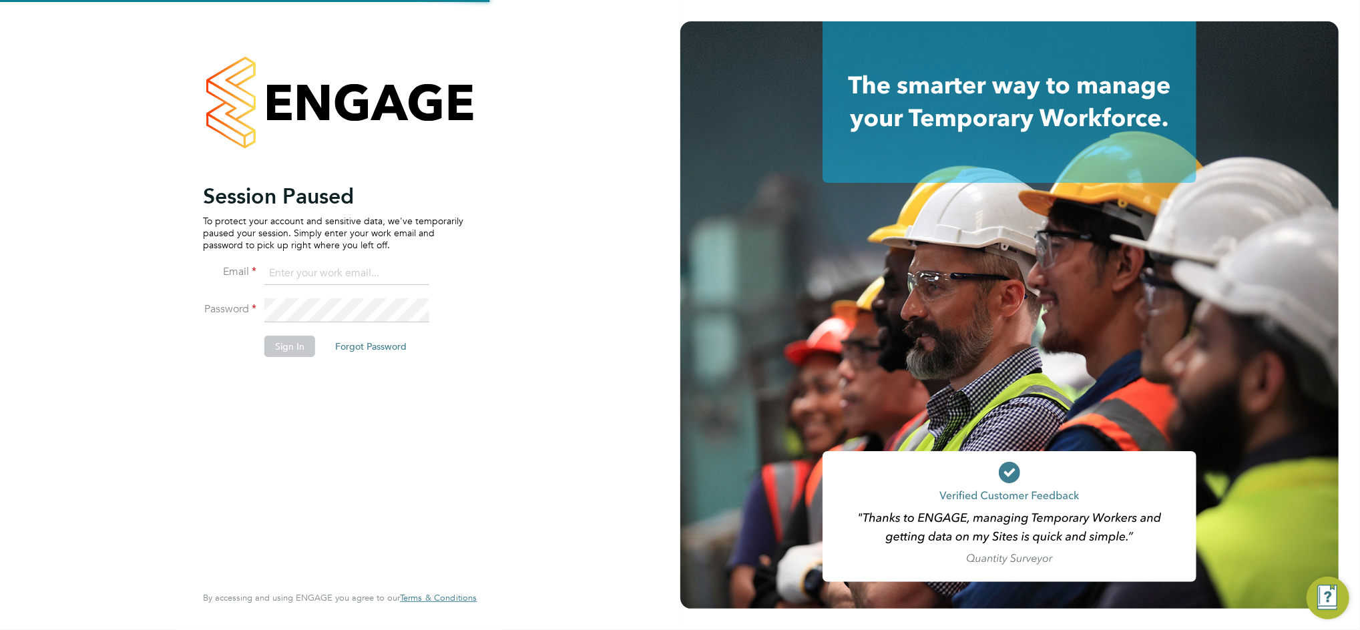
type input "[PERSON_NAME][EMAIL_ADDRESS][PERSON_NAME][DOMAIN_NAME]"
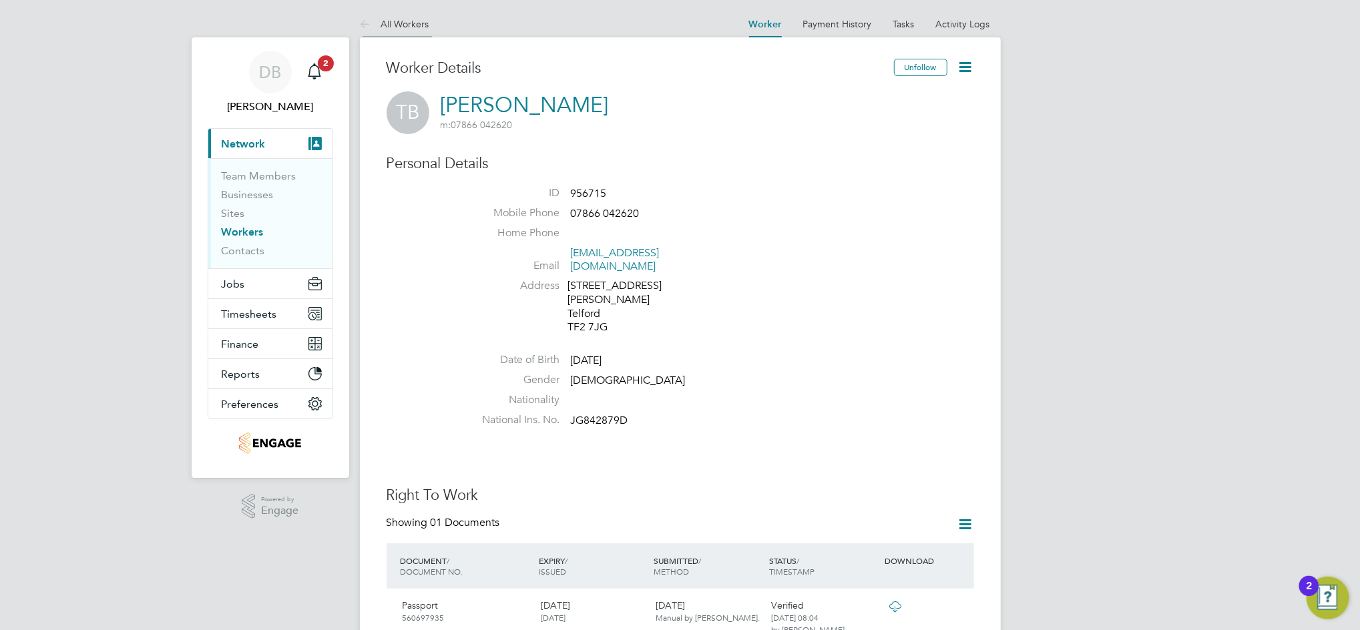
click at [419, 25] on link "All Workers" at bounding box center [394, 24] width 69 height 12
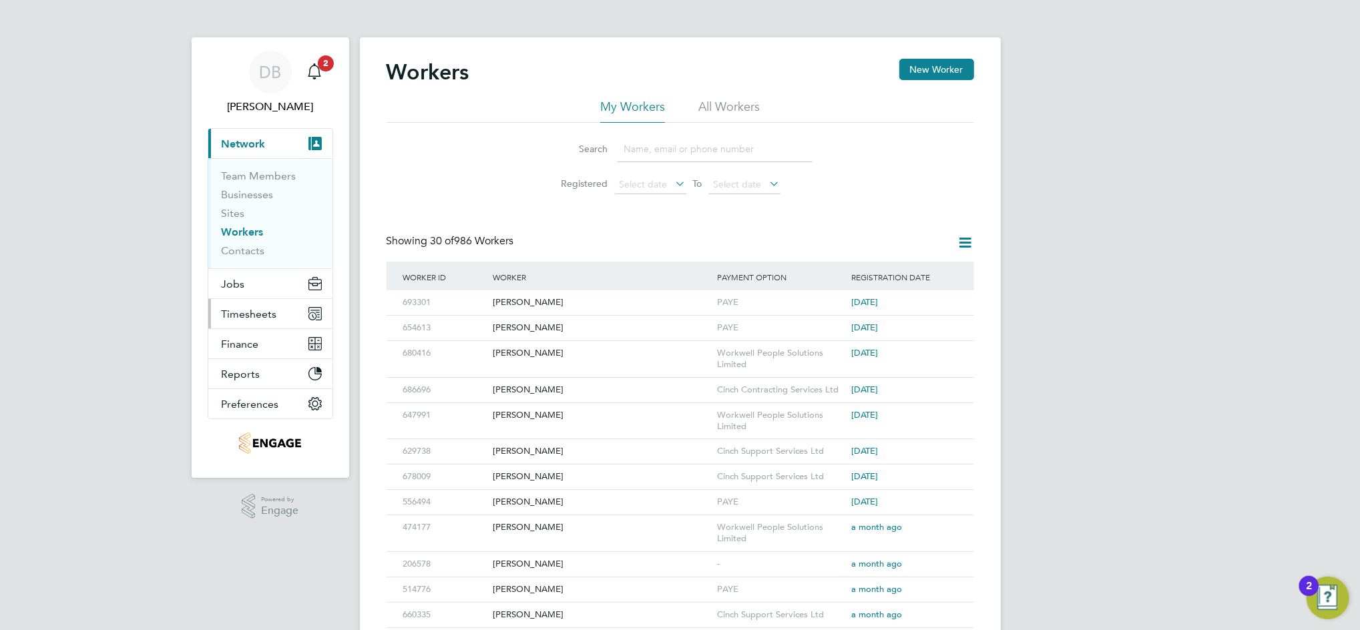
click at [247, 313] on span "Timesheets" at bounding box center [249, 314] width 55 height 13
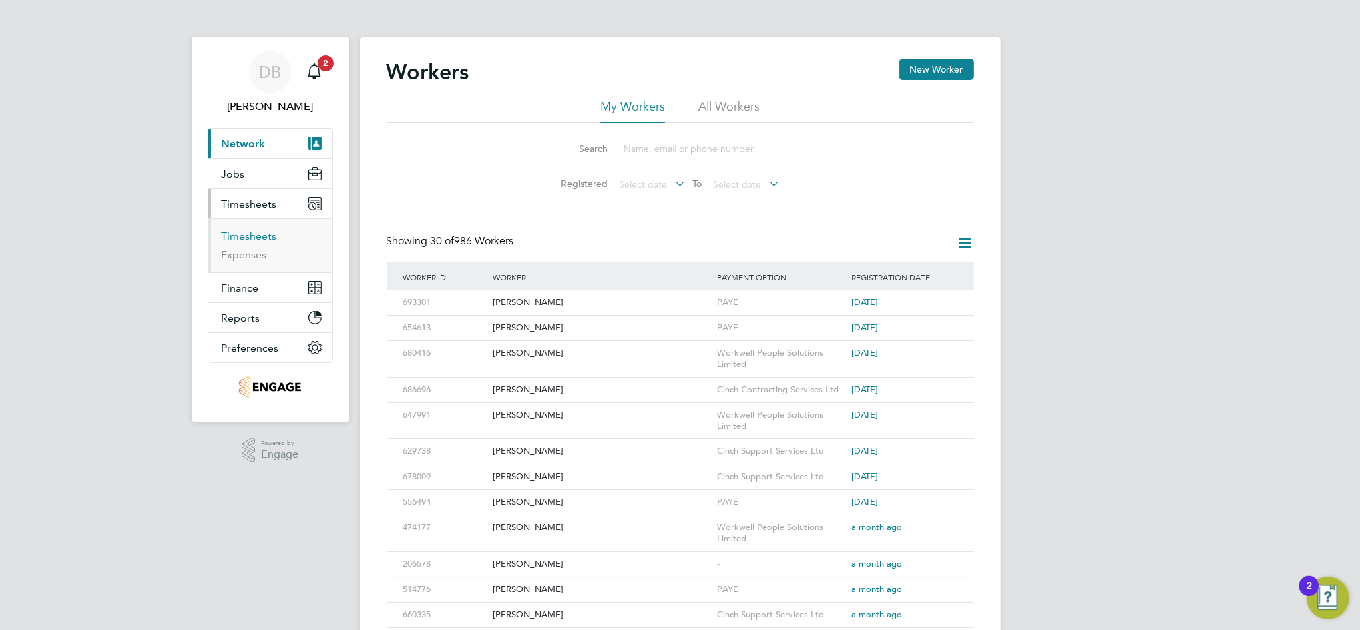
click at [260, 230] on link "Timesheets" at bounding box center [249, 236] width 55 height 13
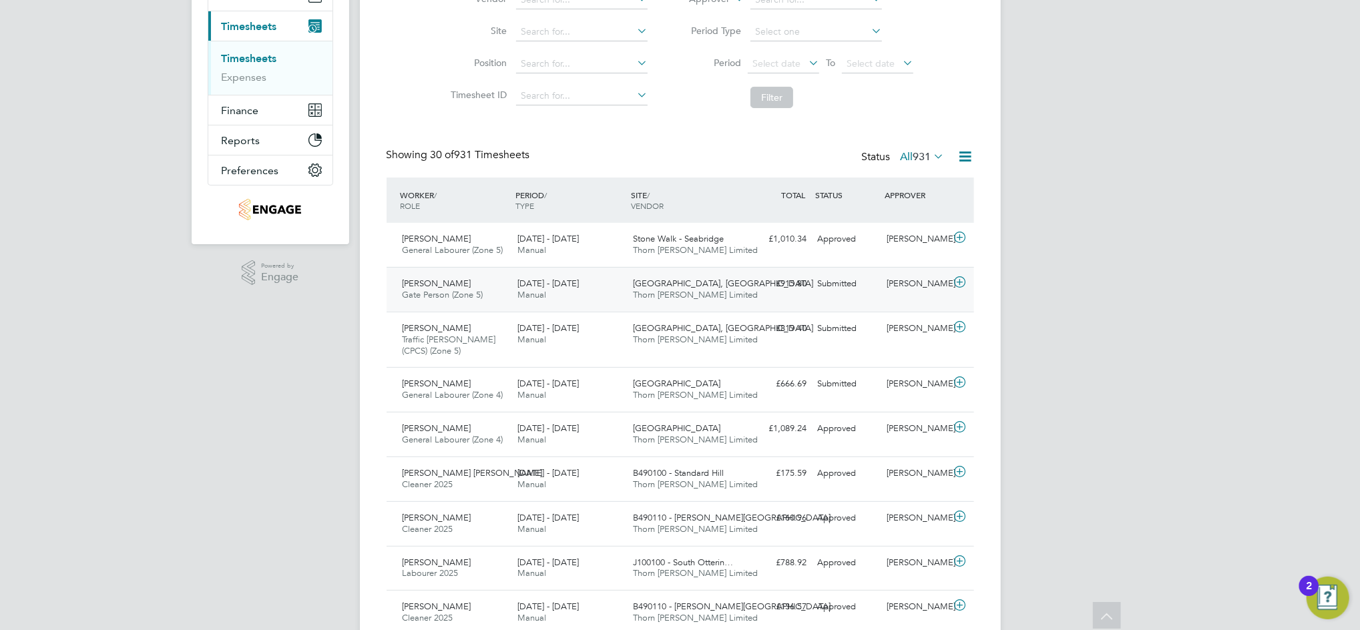
click at [908, 290] on div "[PERSON_NAME]" at bounding box center [915, 284] width 69 height 22
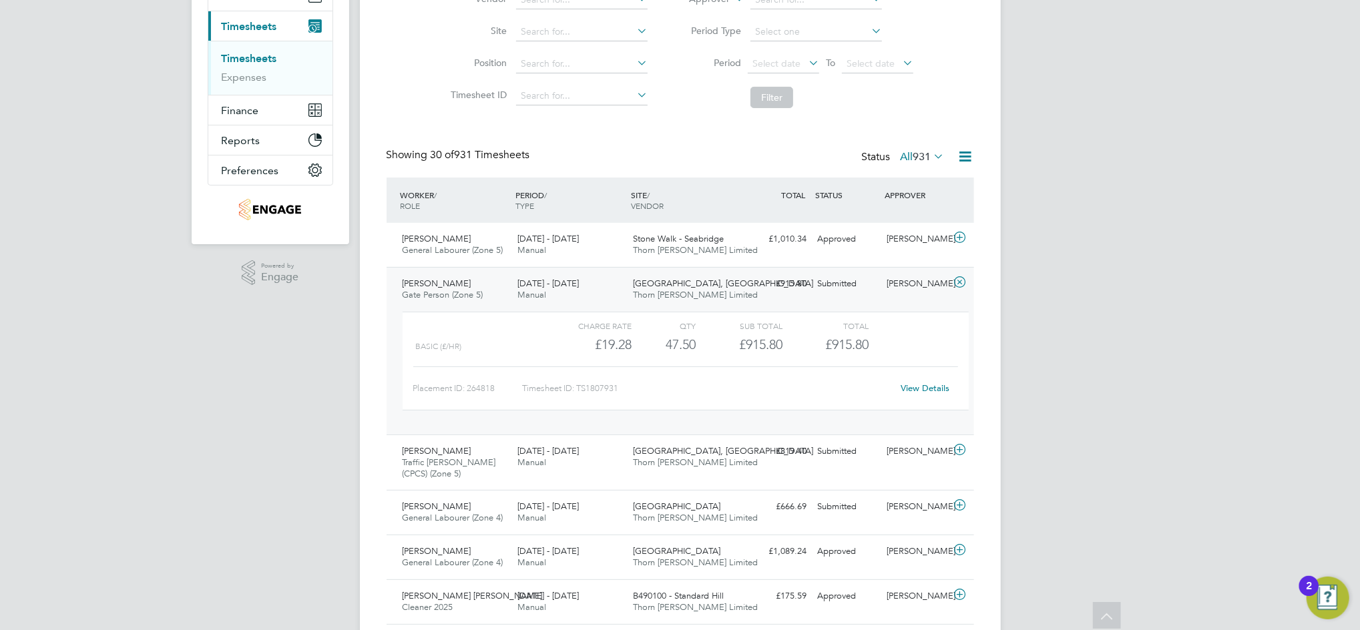
click at [913, 387] on link "View Details" at bounding box center [925, 388] width 49 height 11
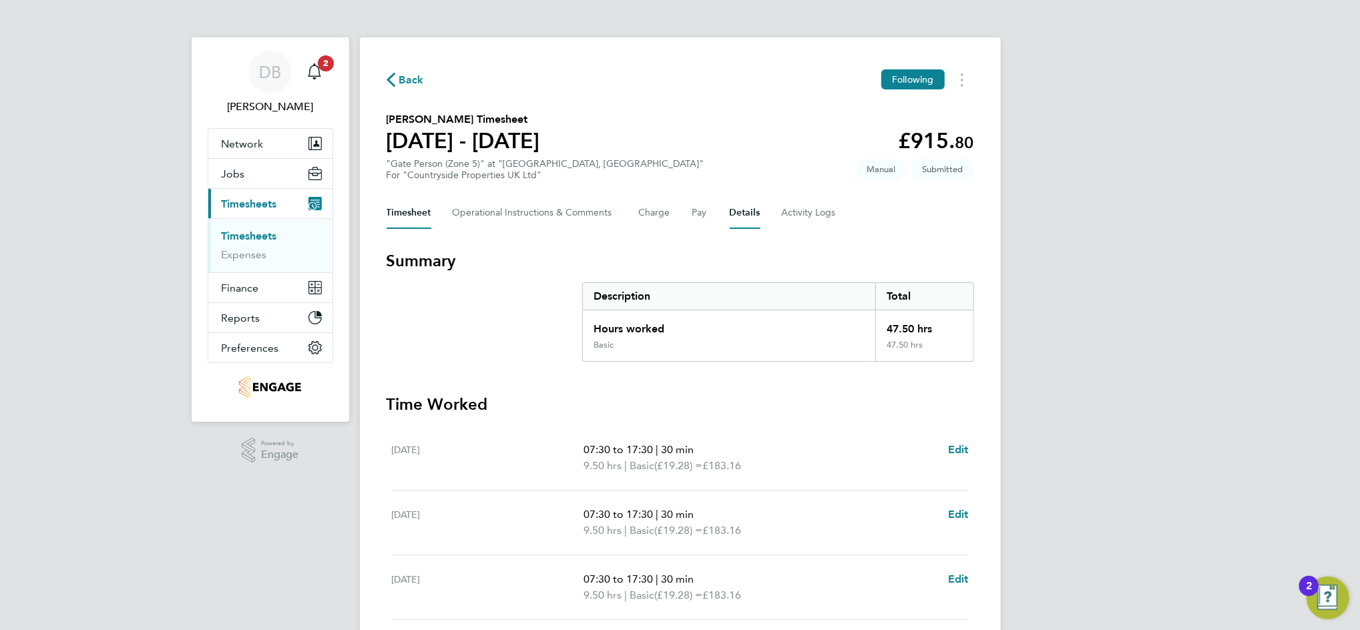
click at [733, 215] on button "Details" at bounding box center [745, 213] width 31 height 32
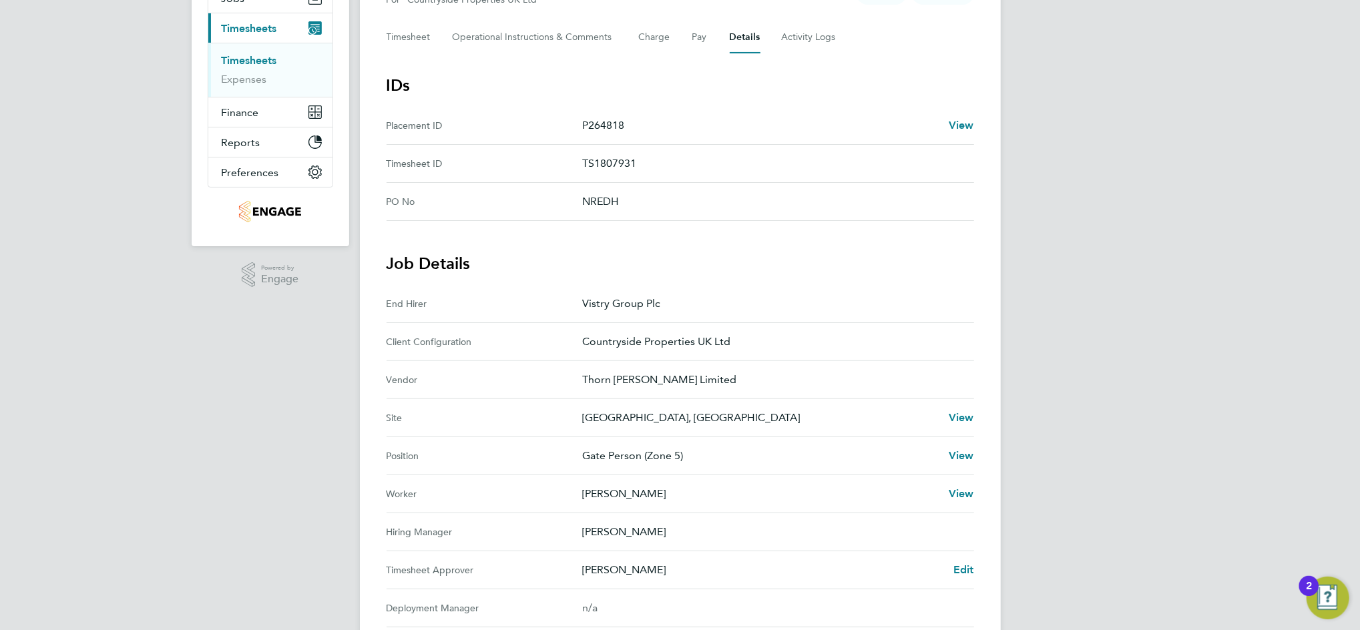
scroll to position [178, 0]
click at [965, 566] on span "Edit" at bounding box center [963, 567] width 21 height 13
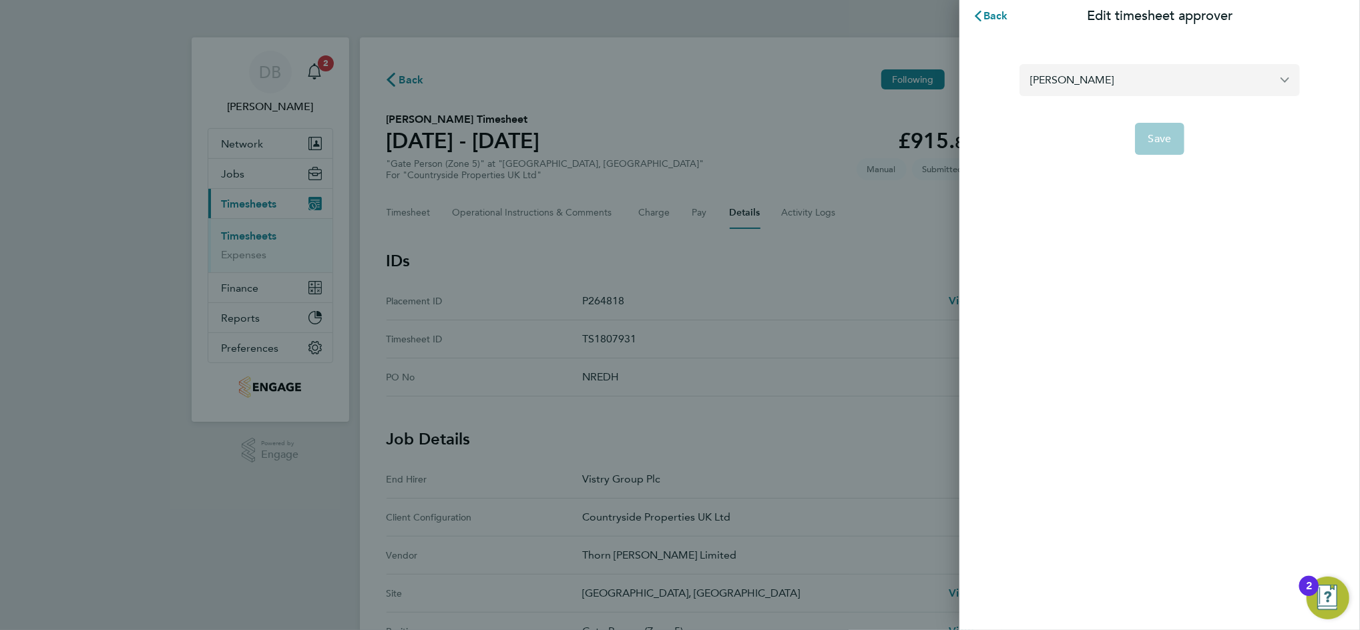
click at [1093, 83] on input "[PERSON_NAME]" at bounding box center [1159, 79] width 280 height 31
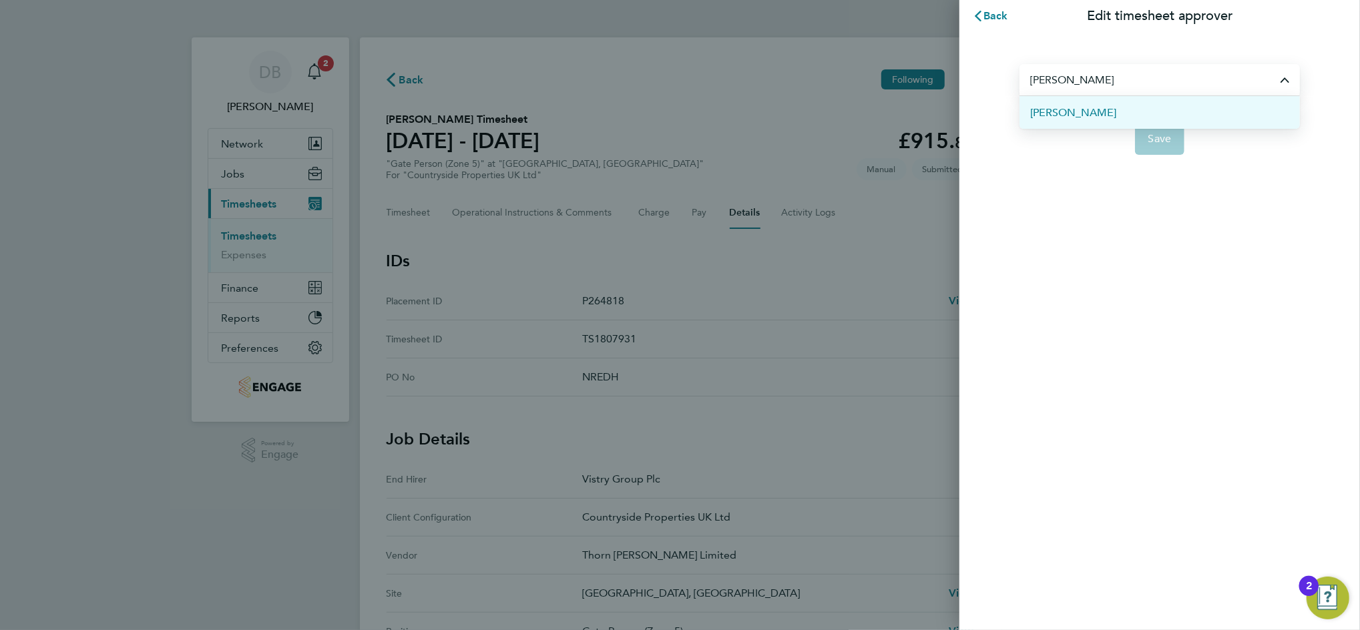
click at [1084, 115] on span "[PERSON_NAME]" at bounding box center [1073, 113] width 86 height 16
type input "[PERSON_NAME]"
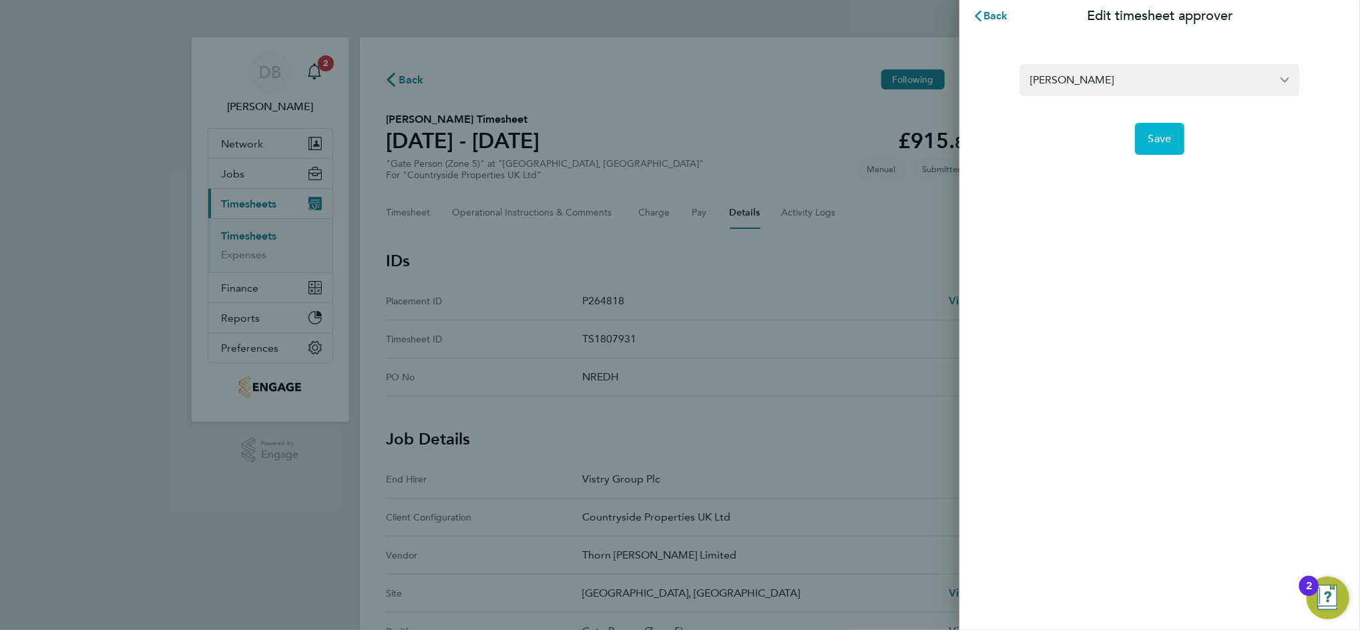
click at [1152, 136] on span "Save" at bounding box center [1159, 138] width 23 height 13
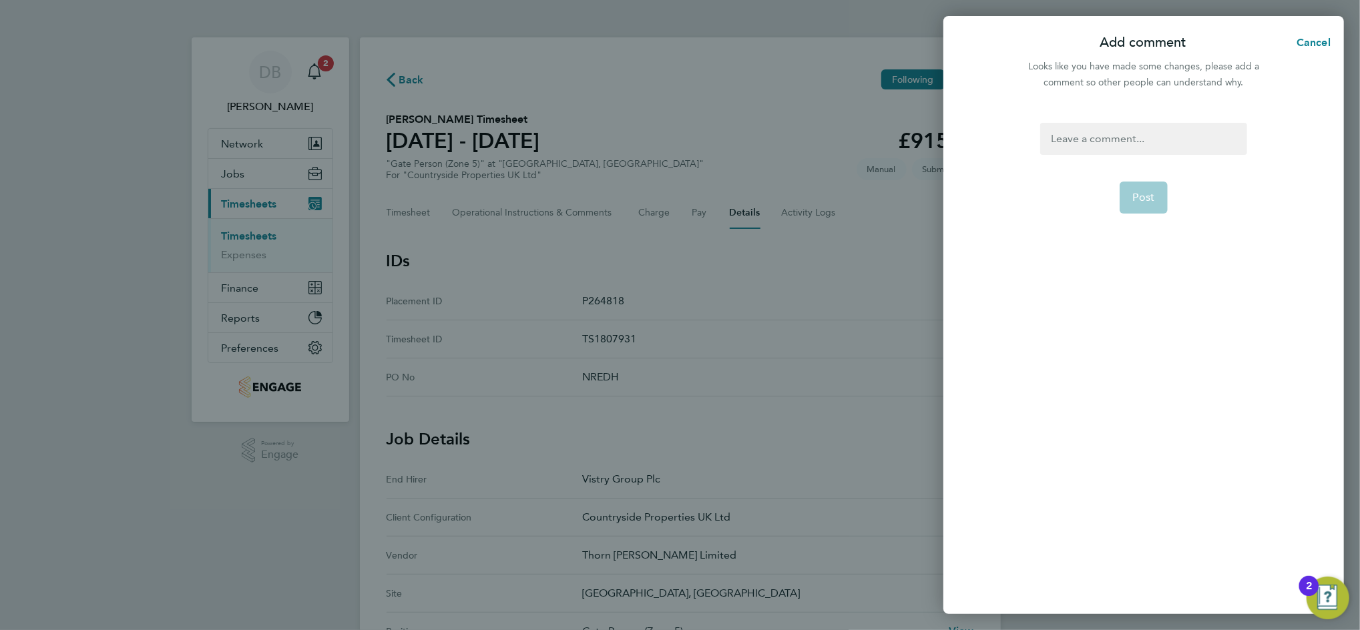
click at [1108, 141] on div at bounding box center [1143, 139] width 206 height 32
click at [1066, 157] on div "chris as callum is off can you please aprrove these for me as I need them by 11…" at bounding box center [1143, 155] width 206 height 64
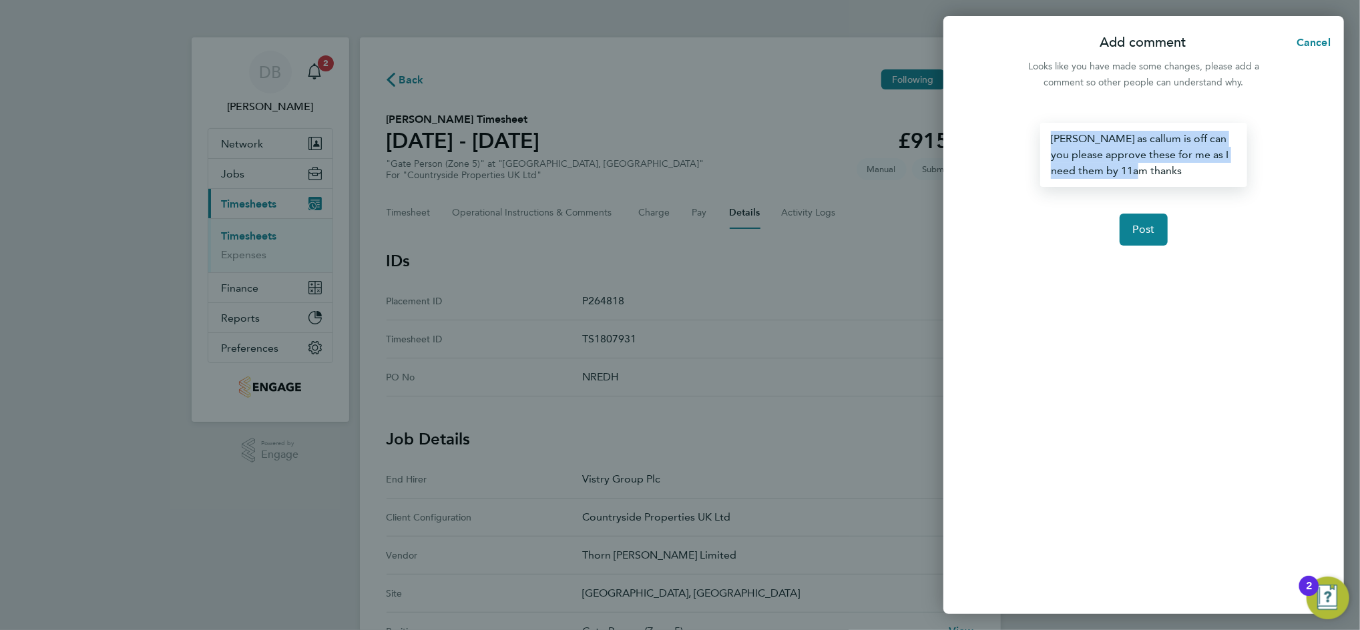
drag, startPoint x: 1136, startPoint y: 172, endPoint x: 1027, endPoint y: 126, distance: 118.8
click at [1027, 126] on div "chris as callum is off can you please approve these for me as I need them by 11…" at bounding box center [1143, 360] width 401 height 507
copy div "[PERSON_NAME] as callum is off can you please approve these for me as I need th…"
click at [1139, 234] on span "Post" at bounding box center [1144, 229] width 22 height 13
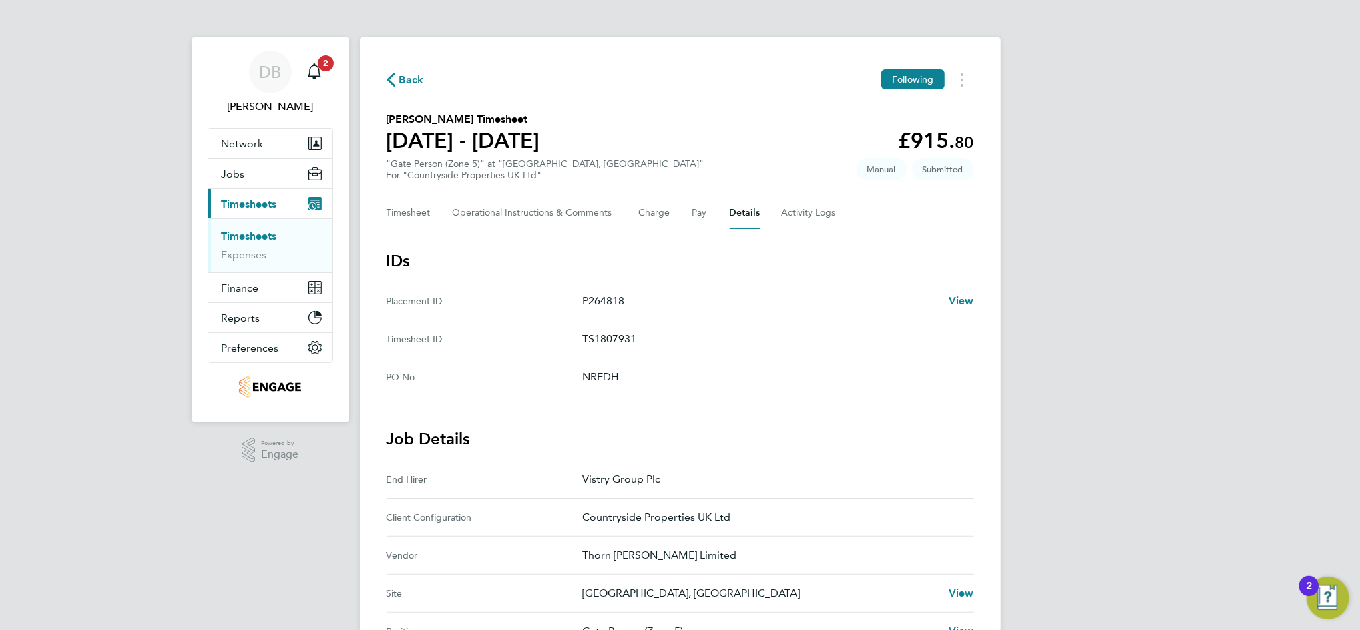
click at [393, 83] on icon "button" at bounding box center [391, 80] width 9 height 14
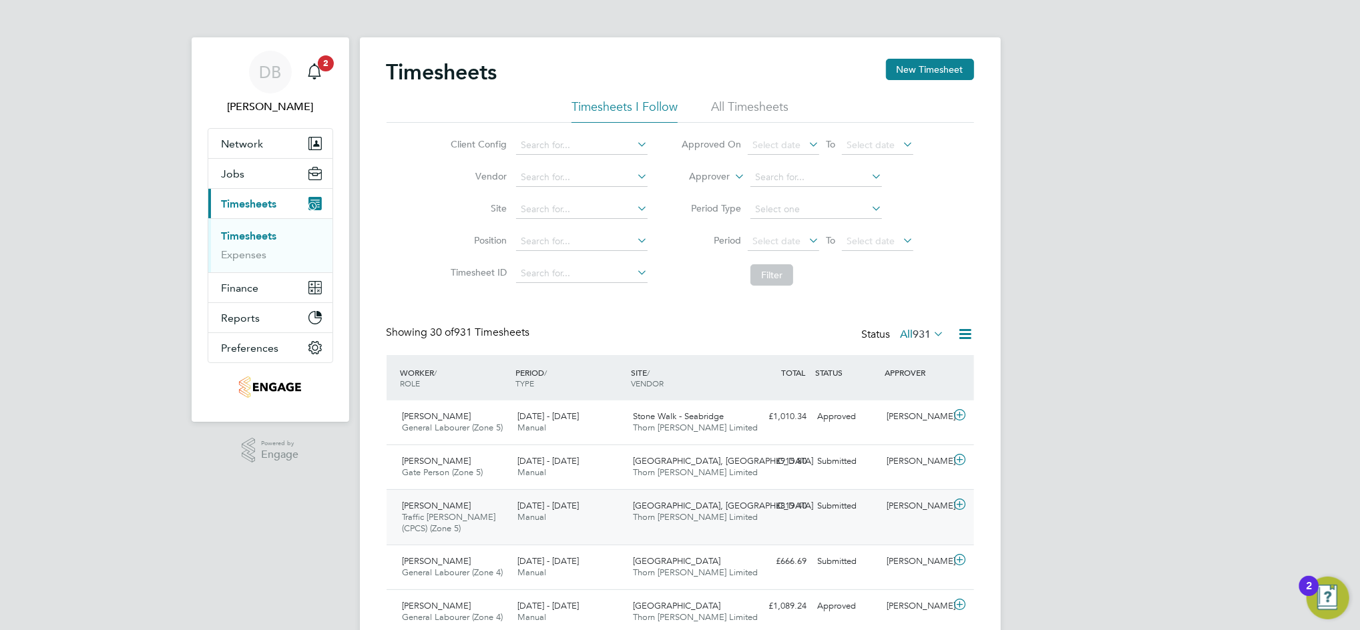
click at [902, 517] on div "[PERSON_NAME]" at bounding box center [915, 506] width 69 height 22
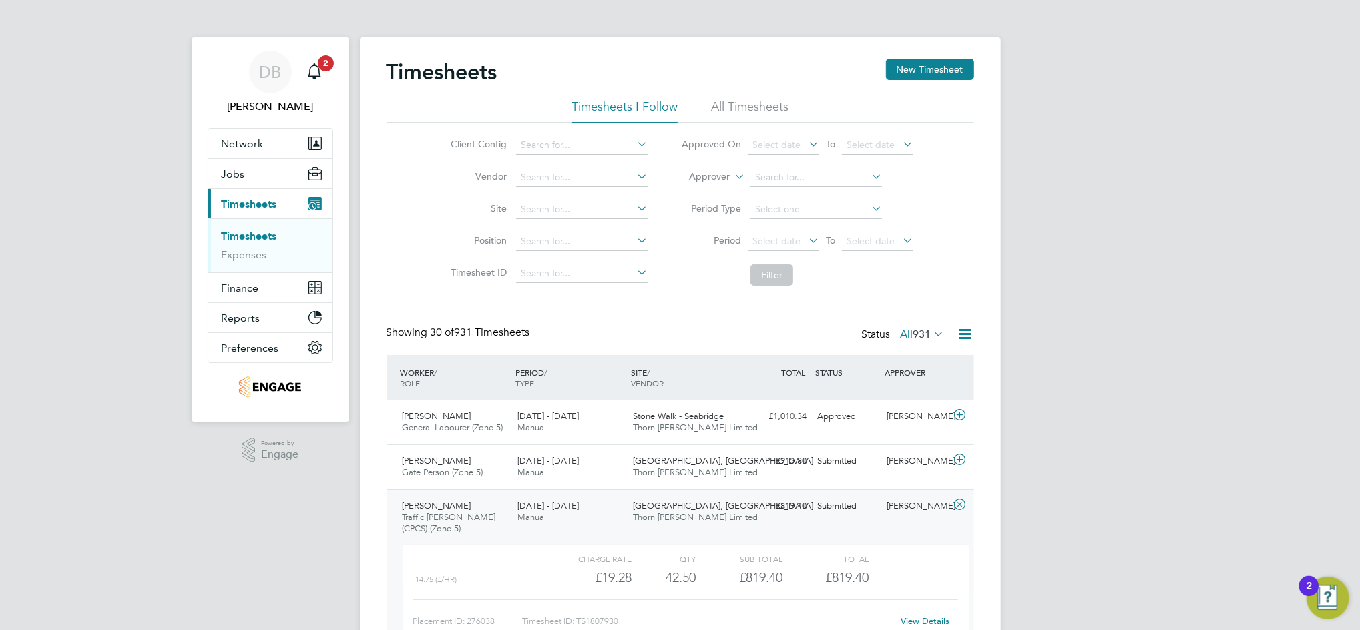
click at [923, 618] on link "View Details" at bounding box center [925, 621] width 49 height 11
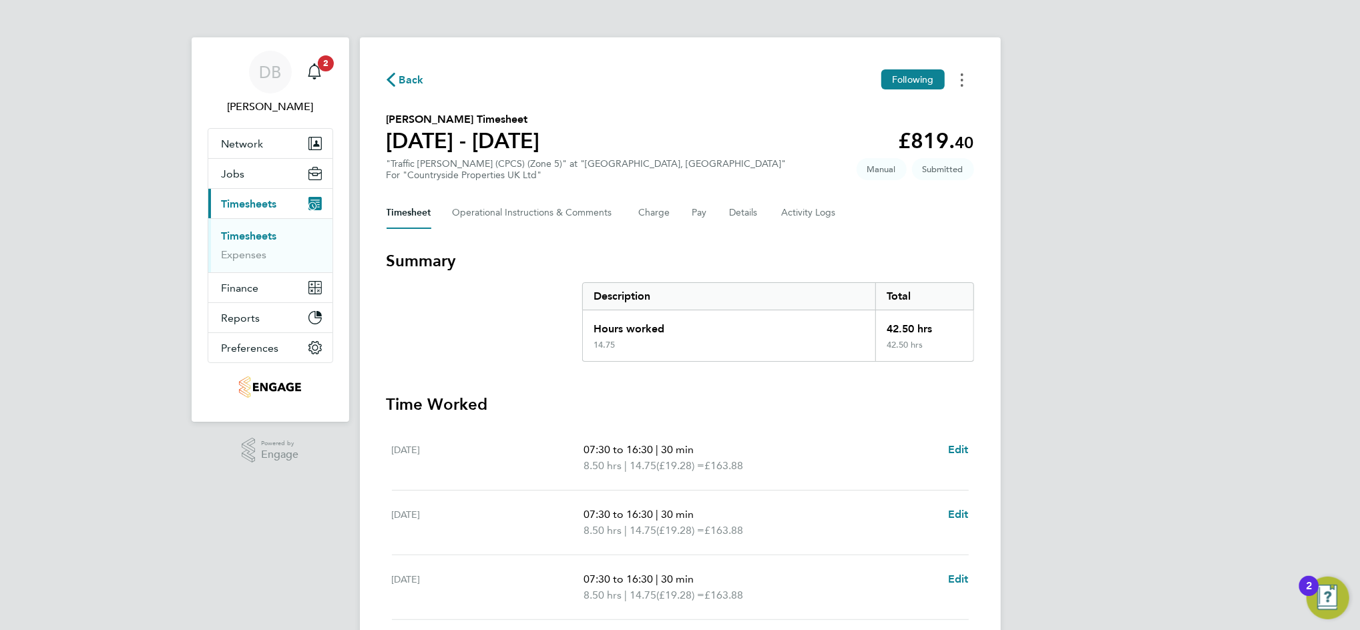
click at [963, 83] on button "Timesheets Menu" at bounding box center [962, 79] width 24 height 21
click at [709, 208] on div "Timesheet Operational Instructions & Comments Charge Pay Details Activity Logs" at bounding box center [681, 213] width 588 height 32
click at [702, 208] on button "Pay" at bounding box center [700, 213] width 16 height 32
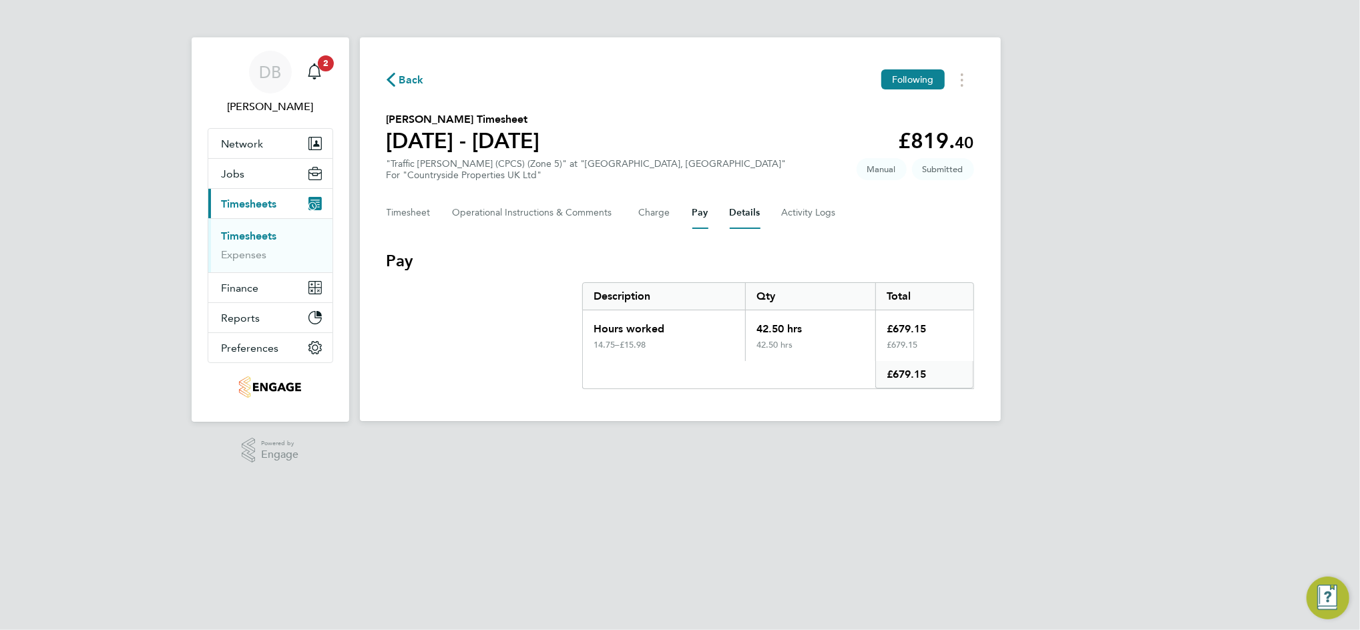
click at [736, 210] on button "Details" at bounding box center [745, 213] width 31 height 32
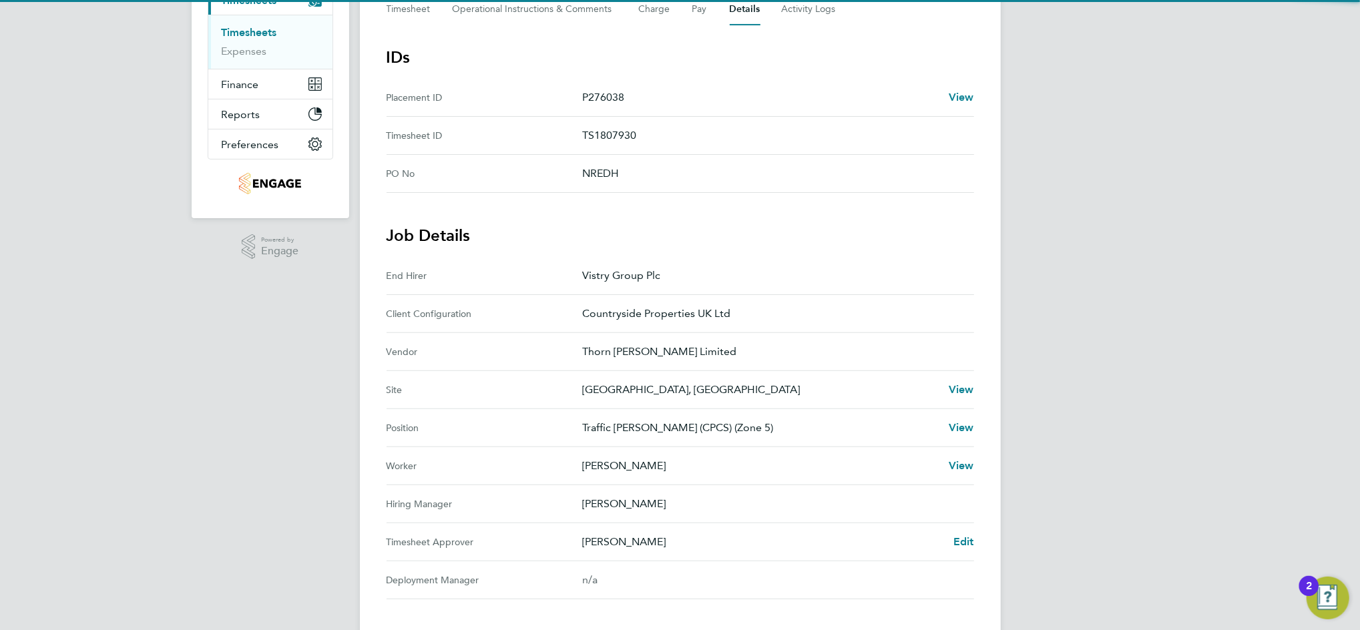
scroll to position [267, 0]
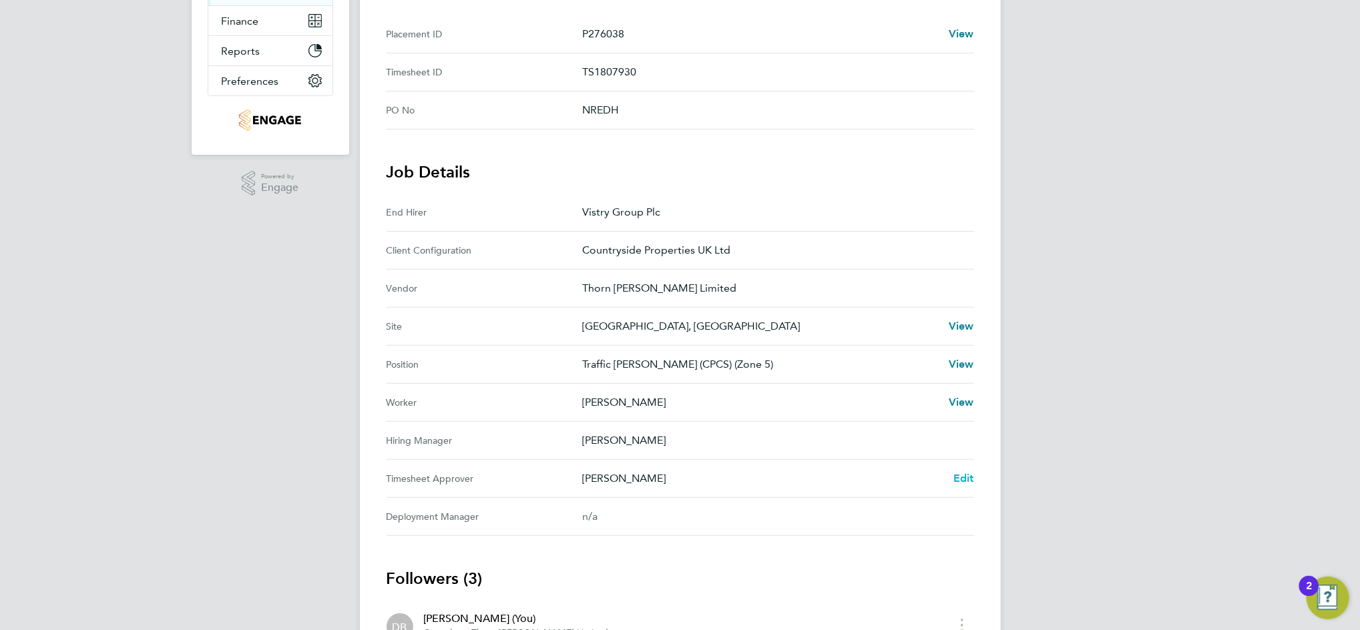
click at [966, 481] on span "Edit" at bounding box center [963, 478] width 21 height 13
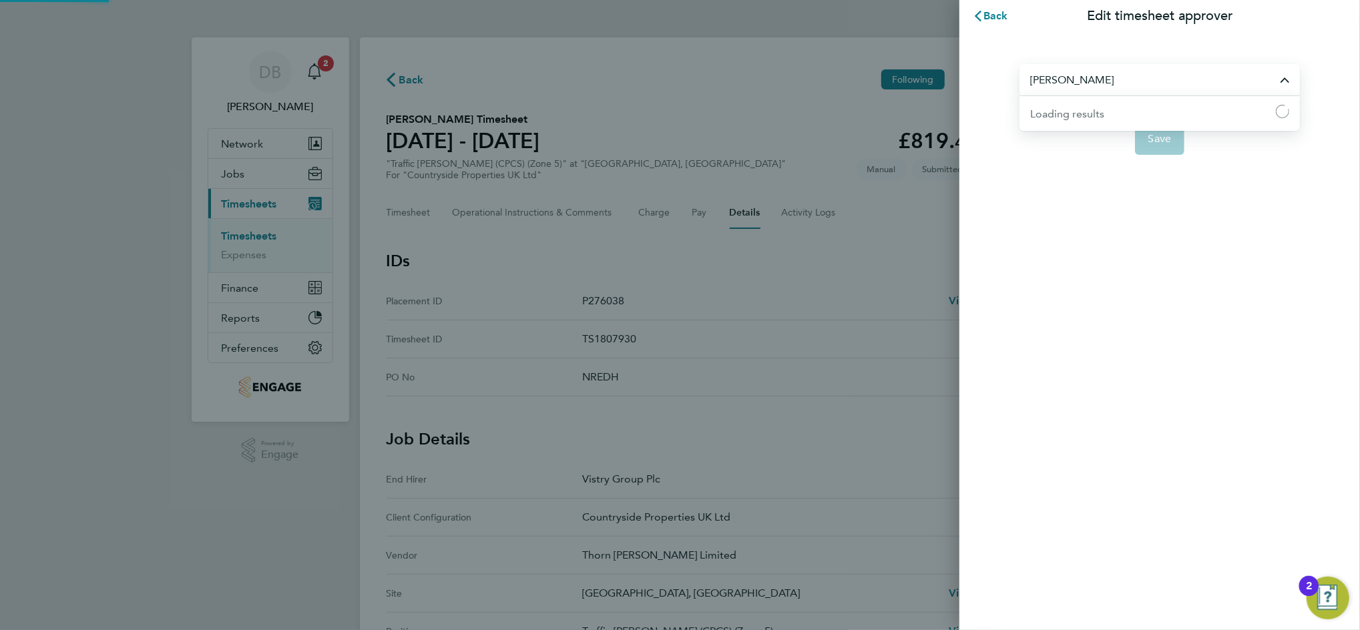
click at [1096, 90] on input "[PERSON_NAME]" at bounding box center [1159, 79] width 280 height 31
type input "[PERSON_NAME]"
click at [1171, 126] on button "Save" at bounding box center [1160, 139] width 50 height 32
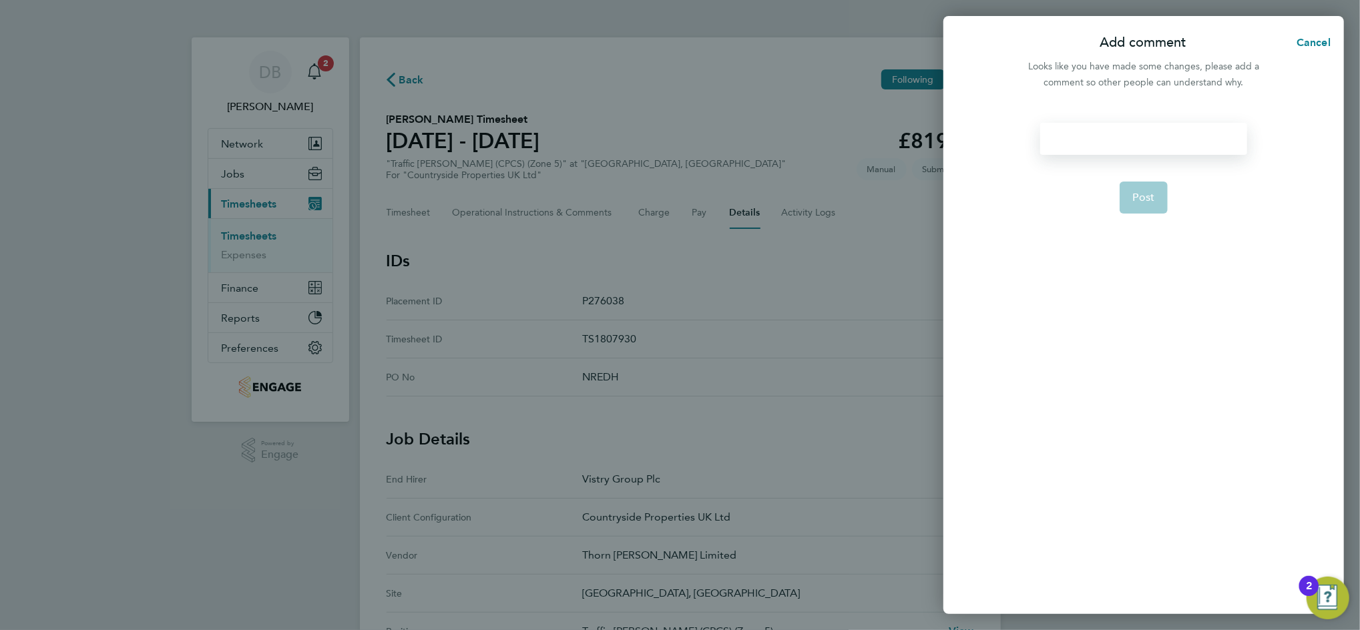
click at [1094, 144] on div at bounding box center [1143, 139] width 206 height 32
click at [1095, 152] on div at bounding box center [1143, 139] width 206 height 32
paste div
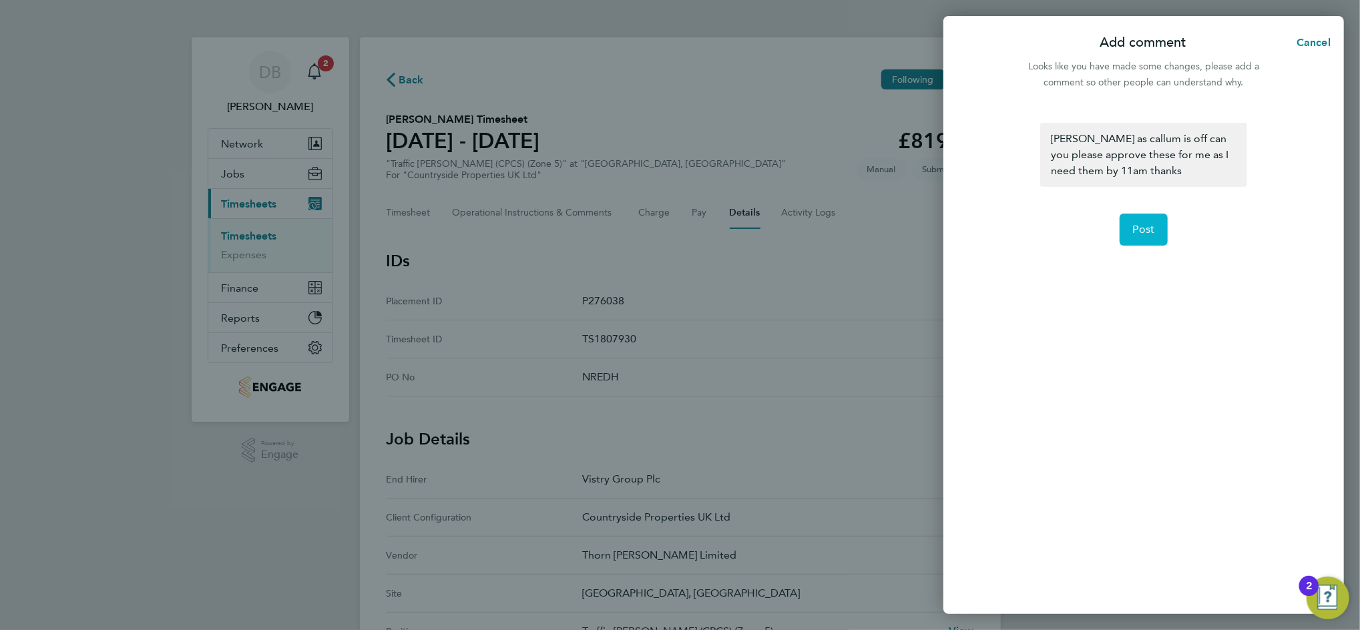
click at [1140, 219] on button "Post" at bounding box center [1144, 230] width 49 height 32
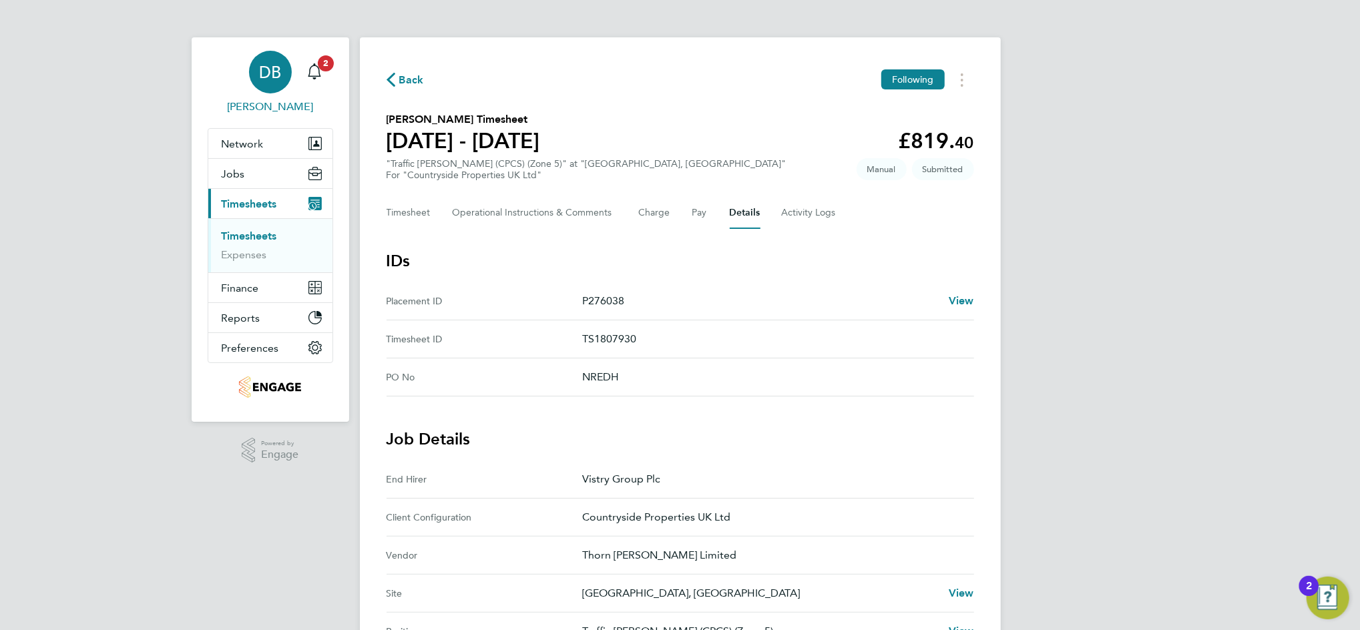
click at [272, 83] on div "DB" at bounding box center [270, 72] width 43 height 43
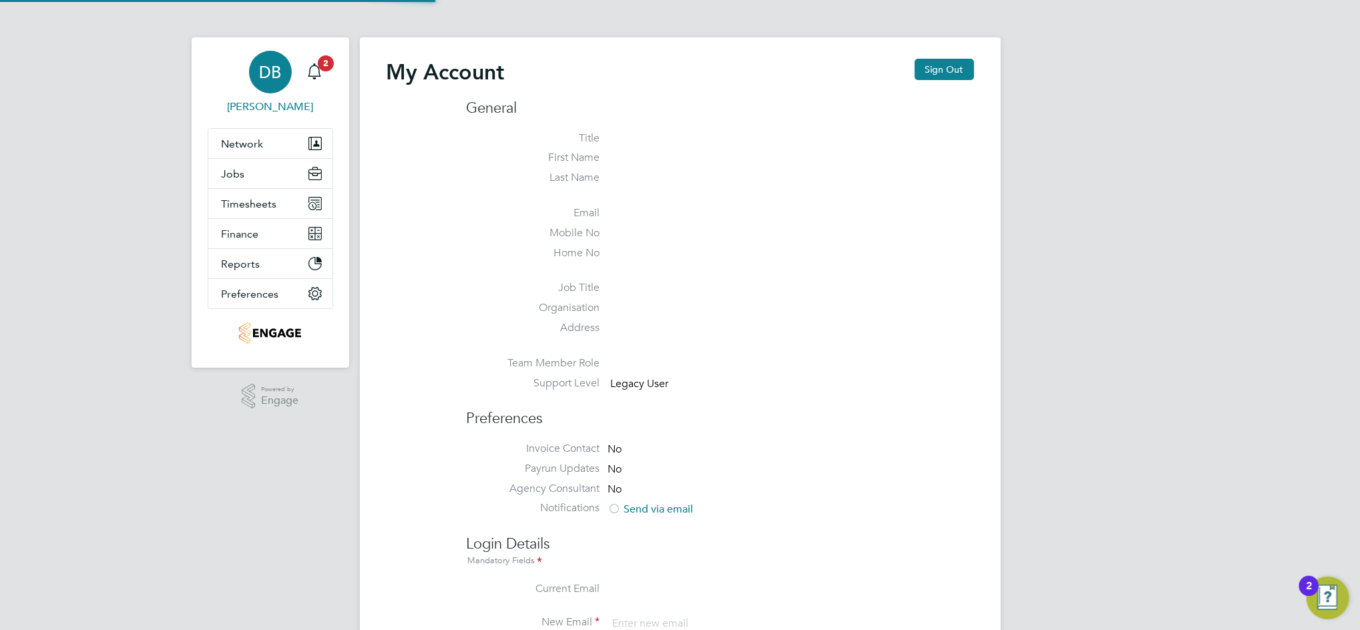
type input "[PERSON_NAME][EMAIL_ADDRESS][PERSON_NAME][DOMAIN_NAME]"
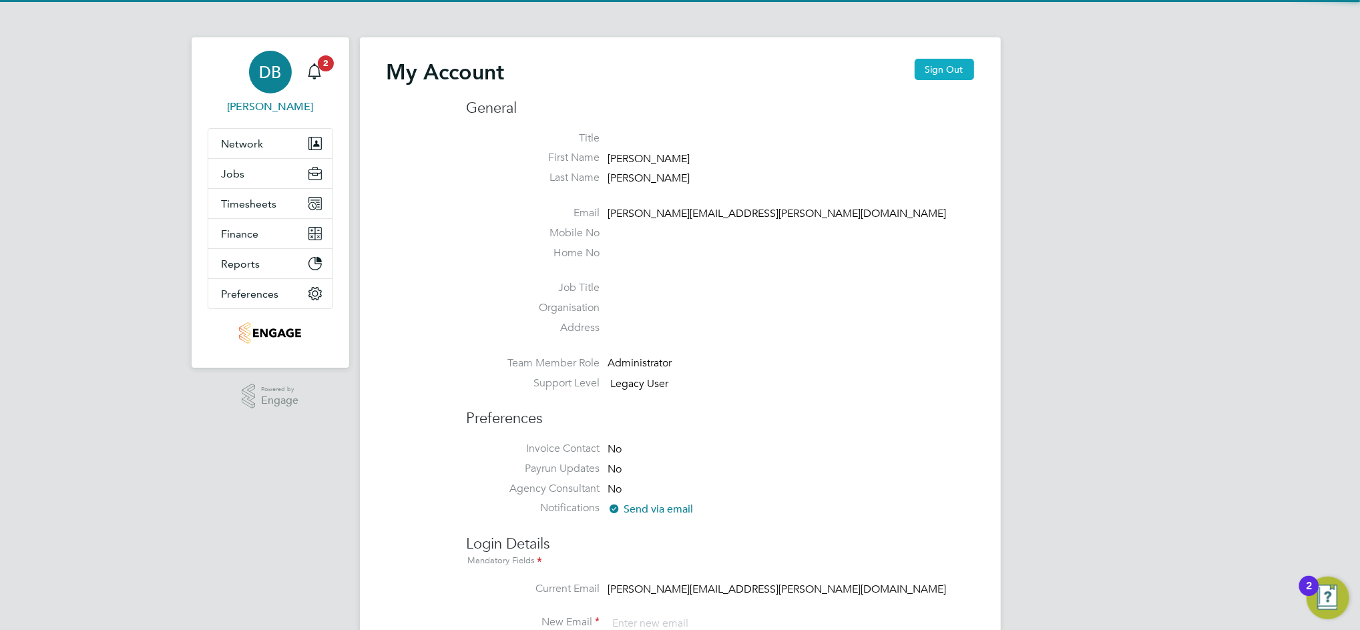
click at [938, 67] on button "Sign Out" at bounding box center [944, 69] width 59 height 21
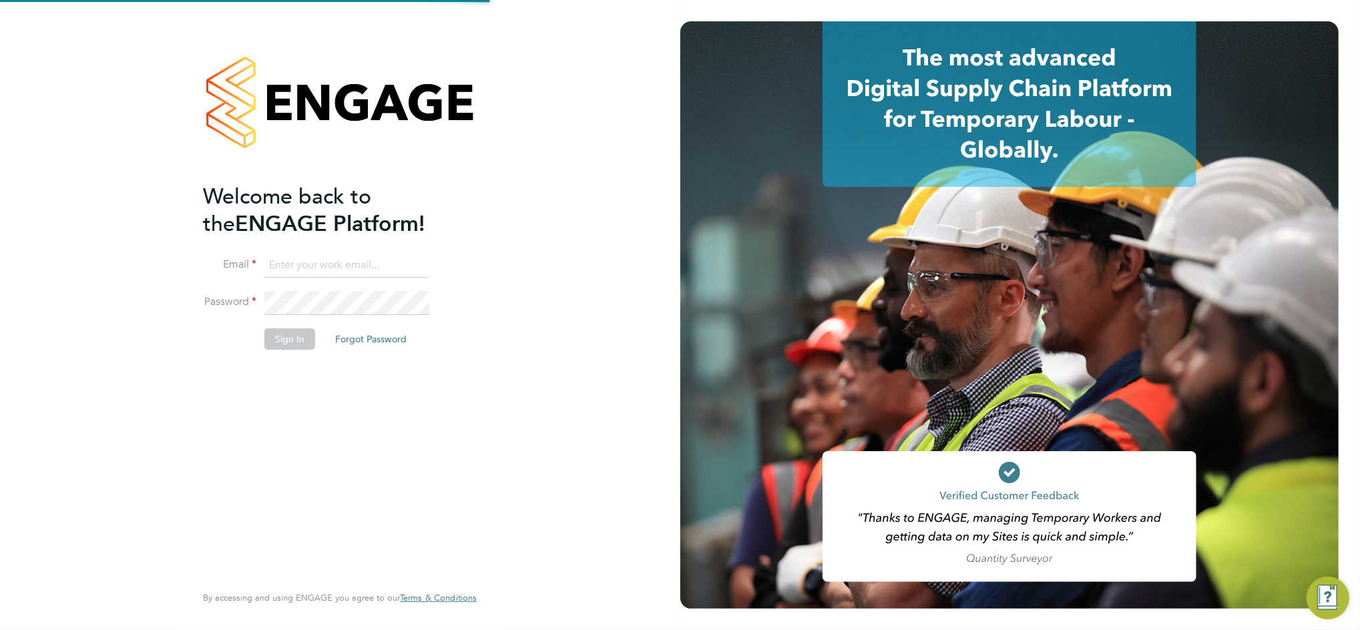
type input "[PERSON_NAME][EMAIL_ADDRESS][PERSON_NAME][DOMAIN_NAME]"
